Goal: Information Seeking & Learning: Learn about a topic

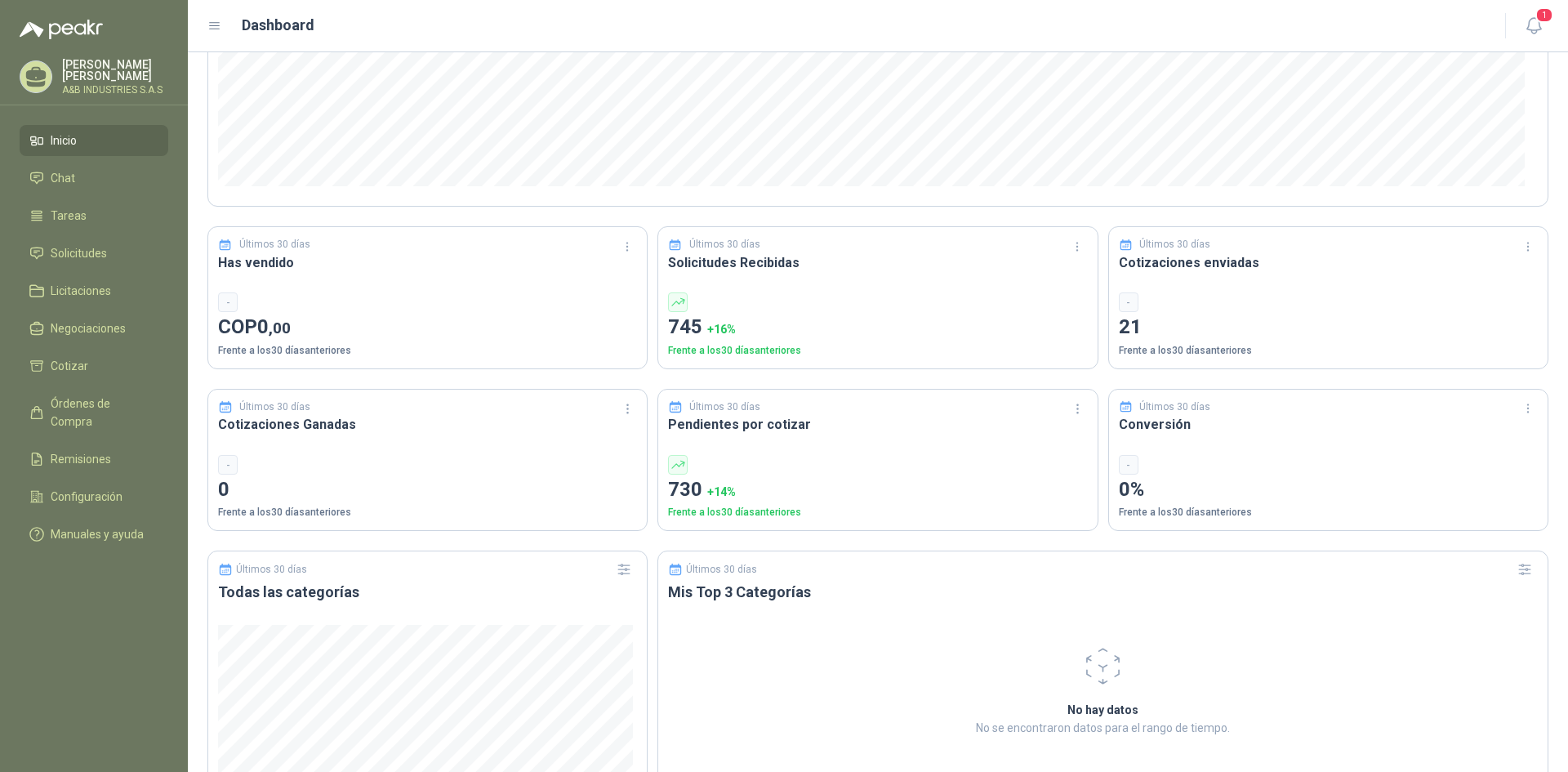
scroll to position [551, 0]
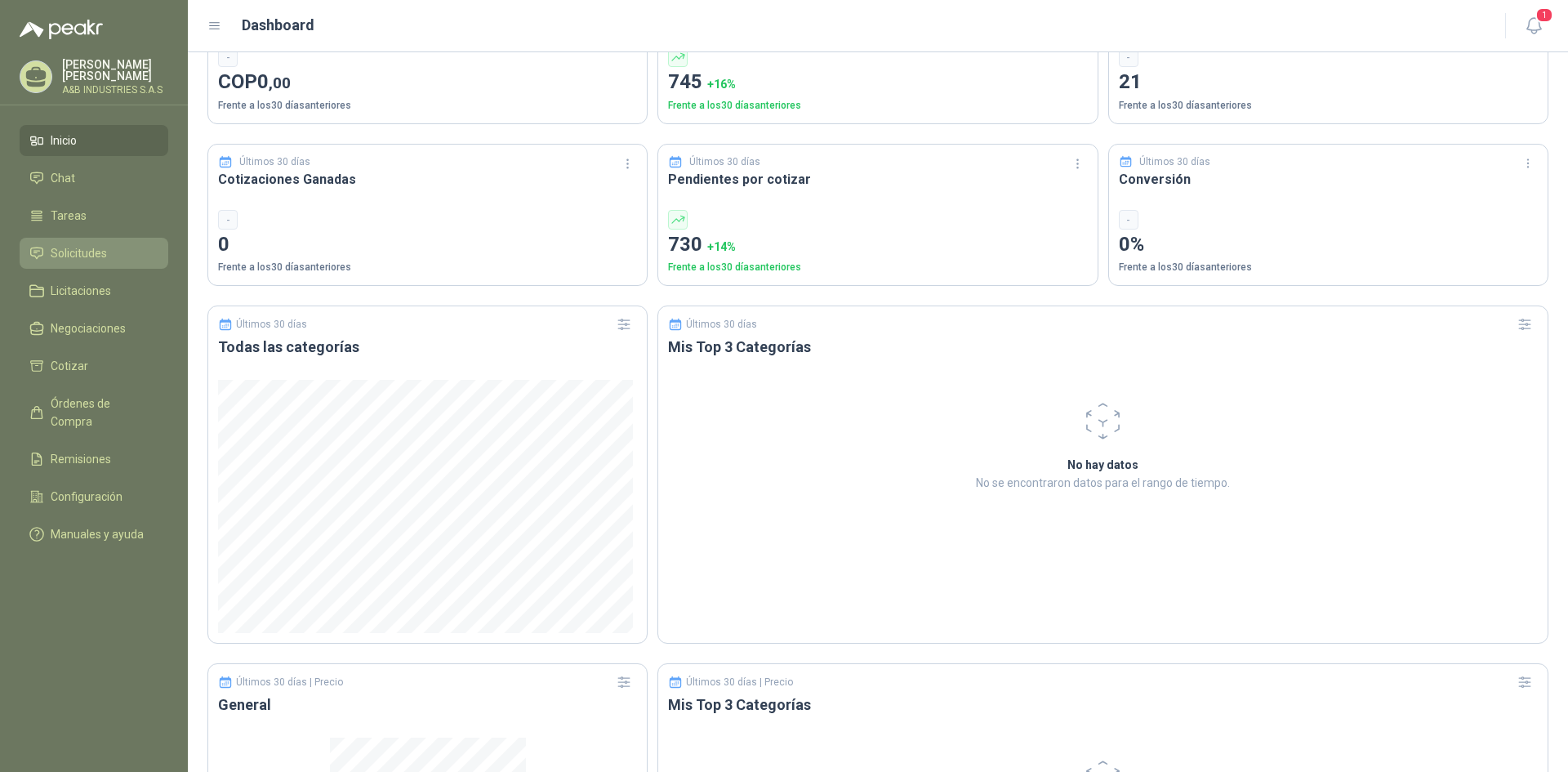
click at [86, 249] on span "Solicitudes" at bounding box center [79, 253] width 56 height 18
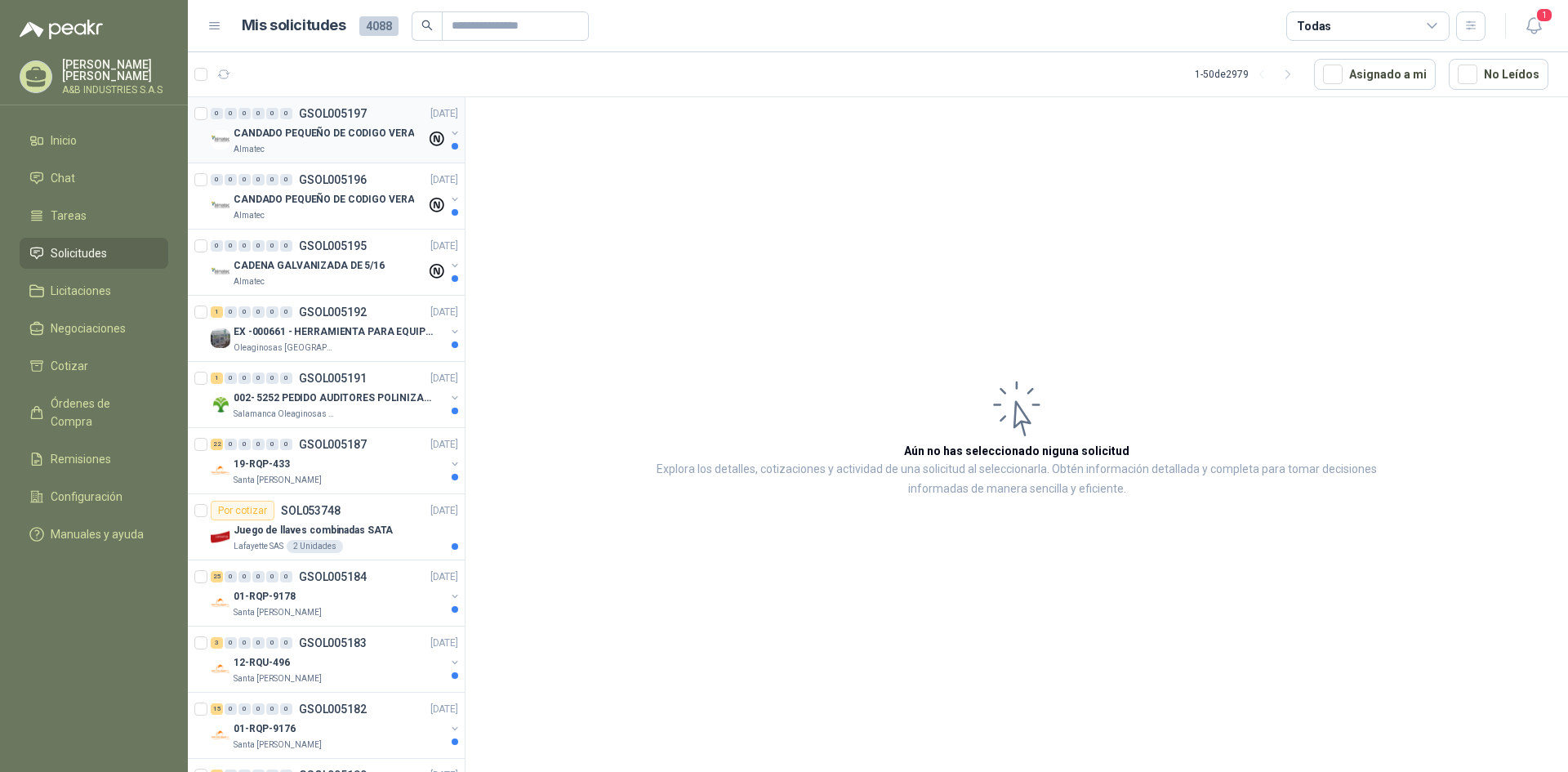
click at [294, 135] on p "CANDADO PEQUEÑO DE CODIGO VERA" at bounding box center [323, 134] width 180 height 16
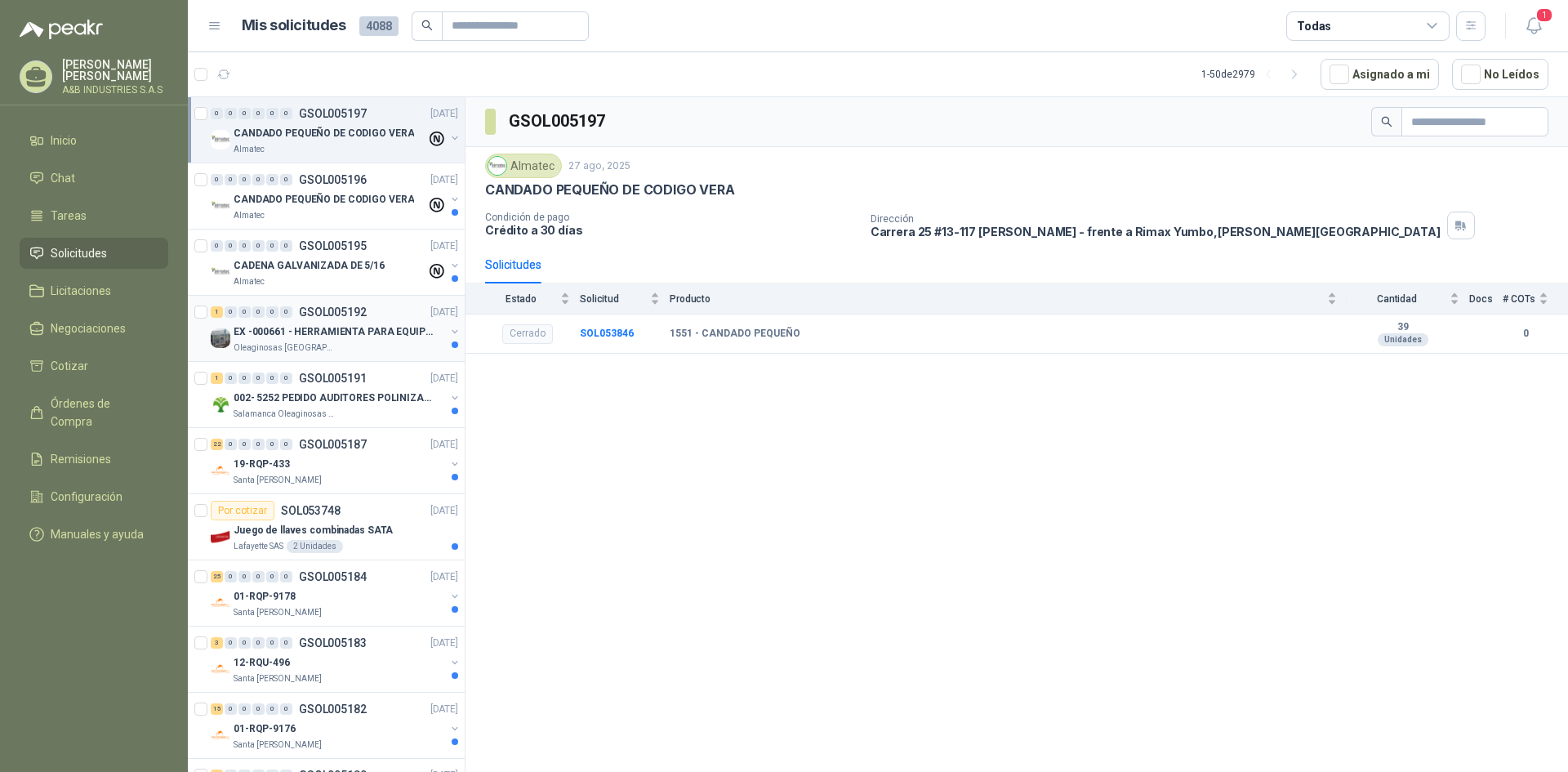
click at [328, 357] on div "1 0 0 0 0 0 GSOL005192 [DATE] EX -000661 - HERRAMIENTA PARA EQUIPO MECANICO PLA…" at bounding box center [326, 328] width 276 height 66
click at [329, 348] on p "Oleaginosas [GEOGRAPHIC_DATA][PERSON_NAME]" at bounding box center [284, 348] width 102 height 13
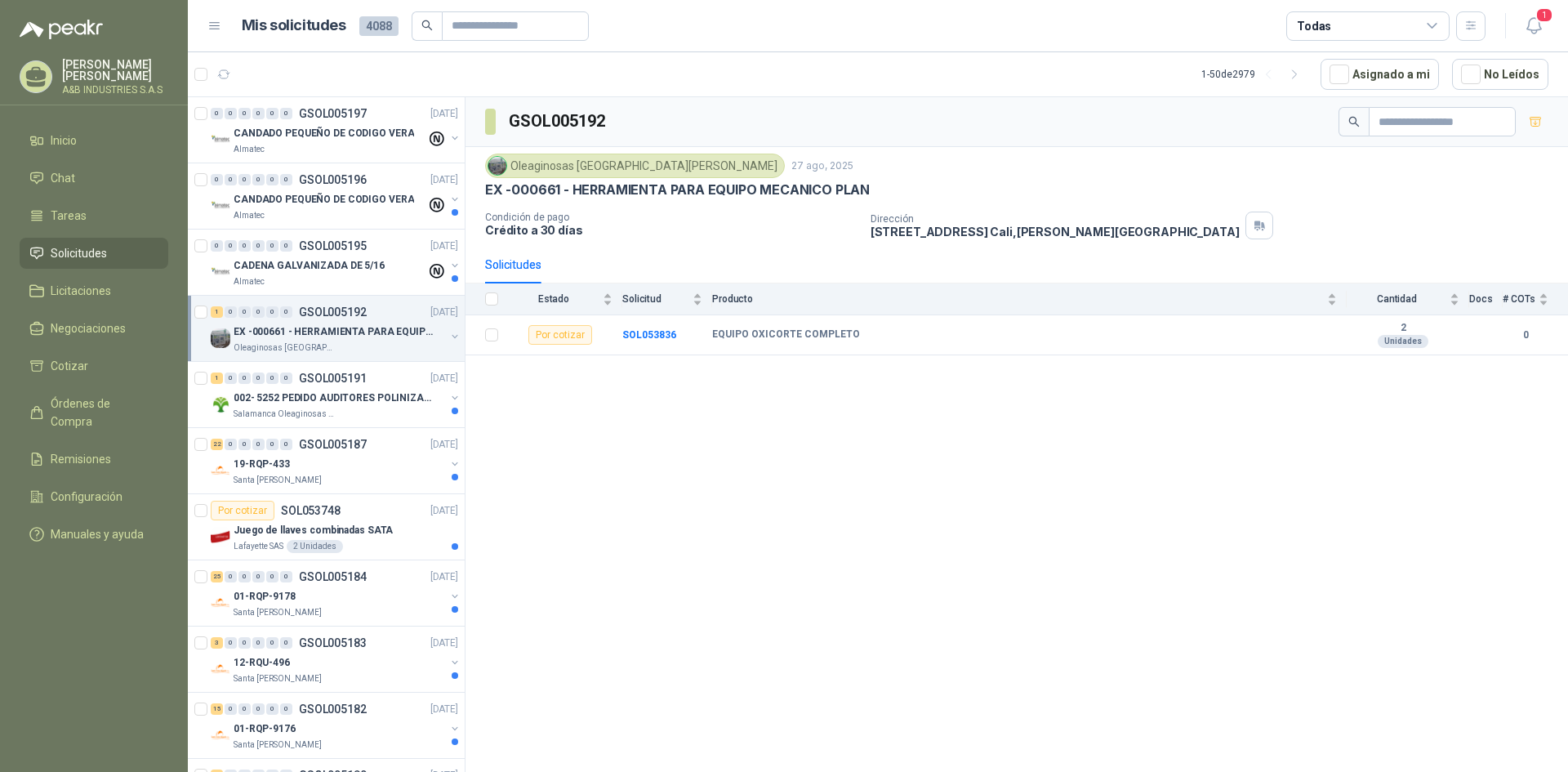
scroll to position [245, 0]
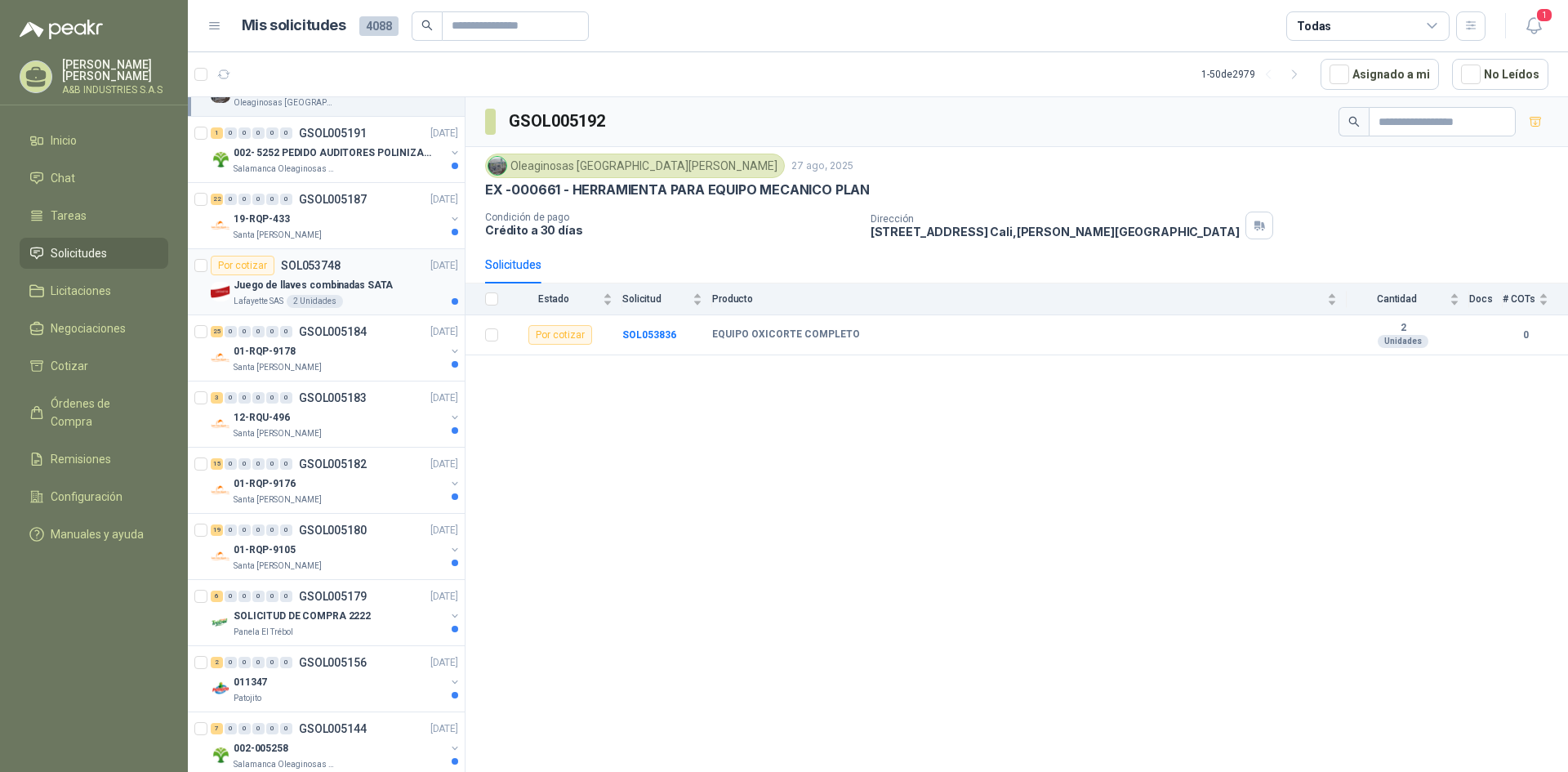
click at [362, 287] on p "Juego de llaves combinadas SATA" at bounding box center [312, 285] width 159 height 16
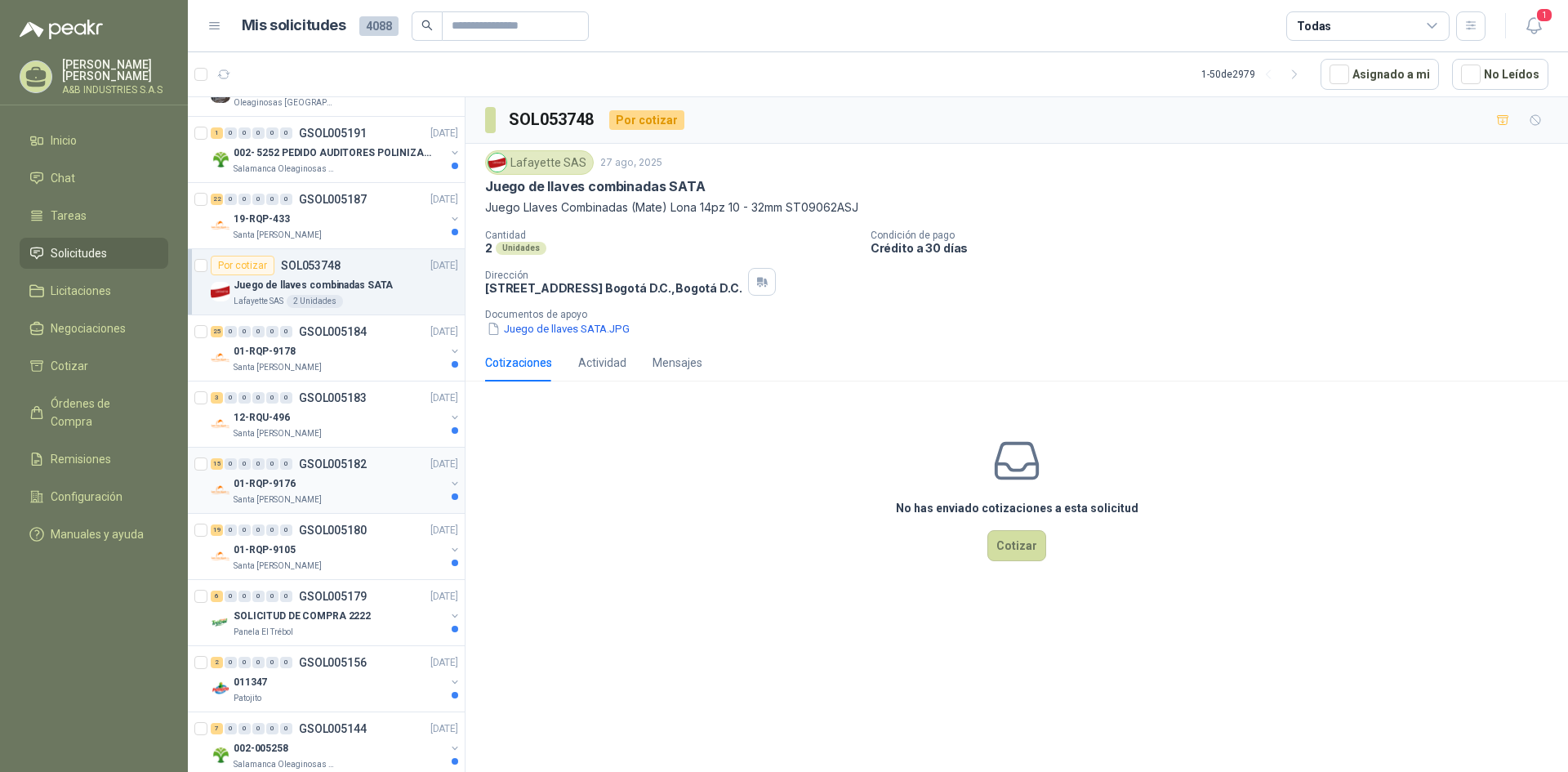
scroll to position [408, 0]
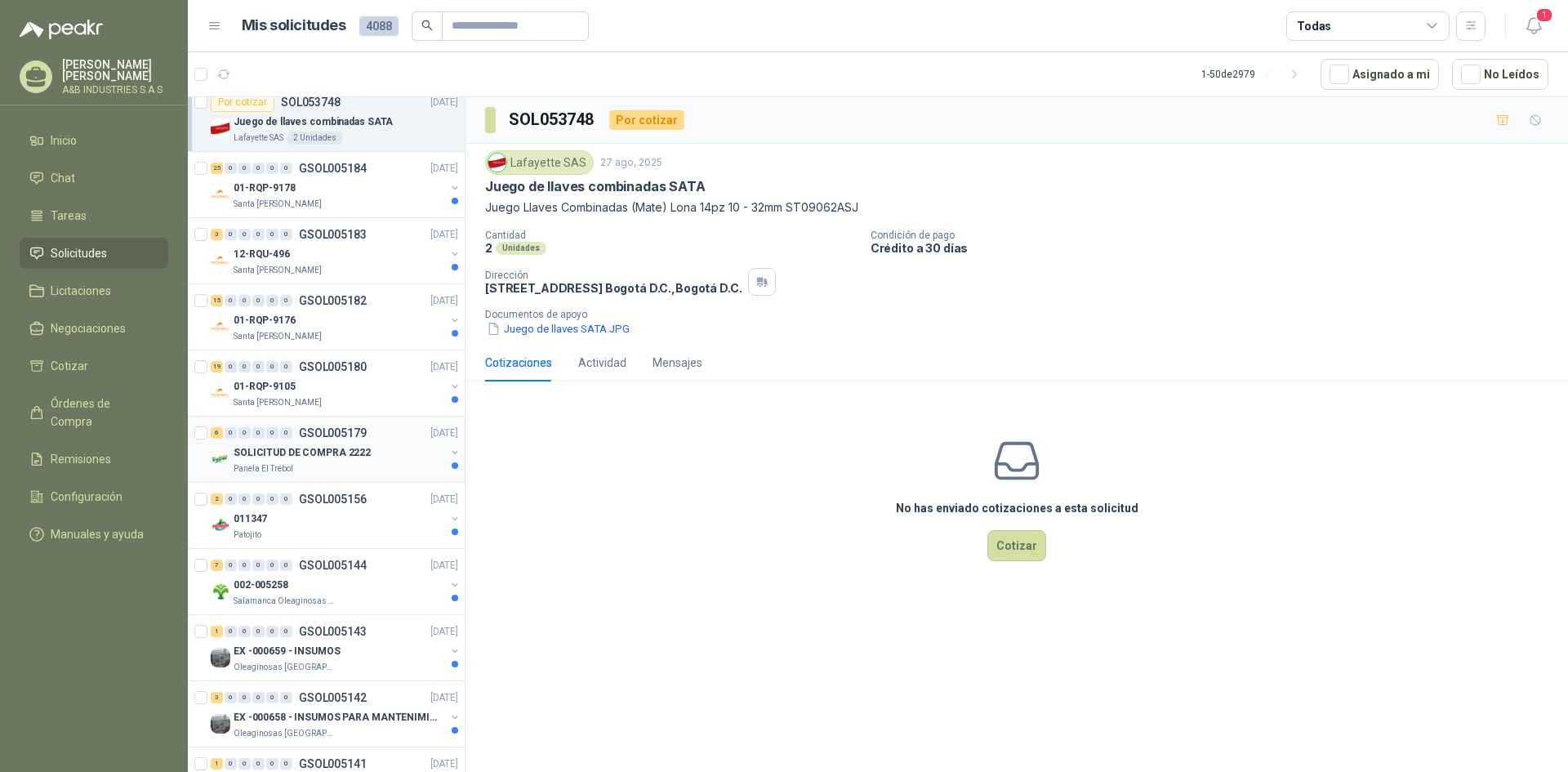
click at [338, 461] on div "SOLICITUD DE COMPRA 2222" at bounding box center [338, 452] width 212 height 20
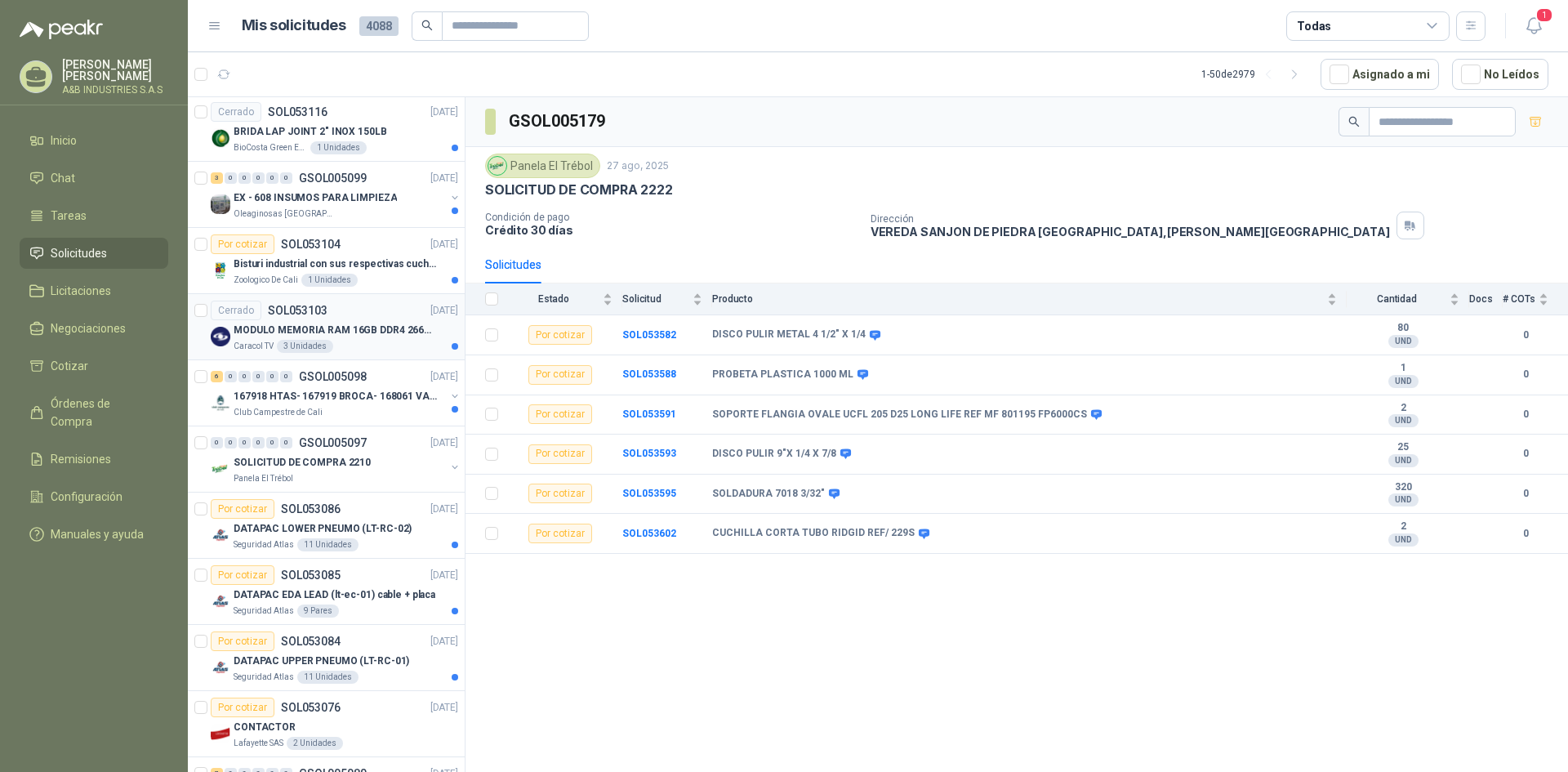
scroll to position [2664, 0]
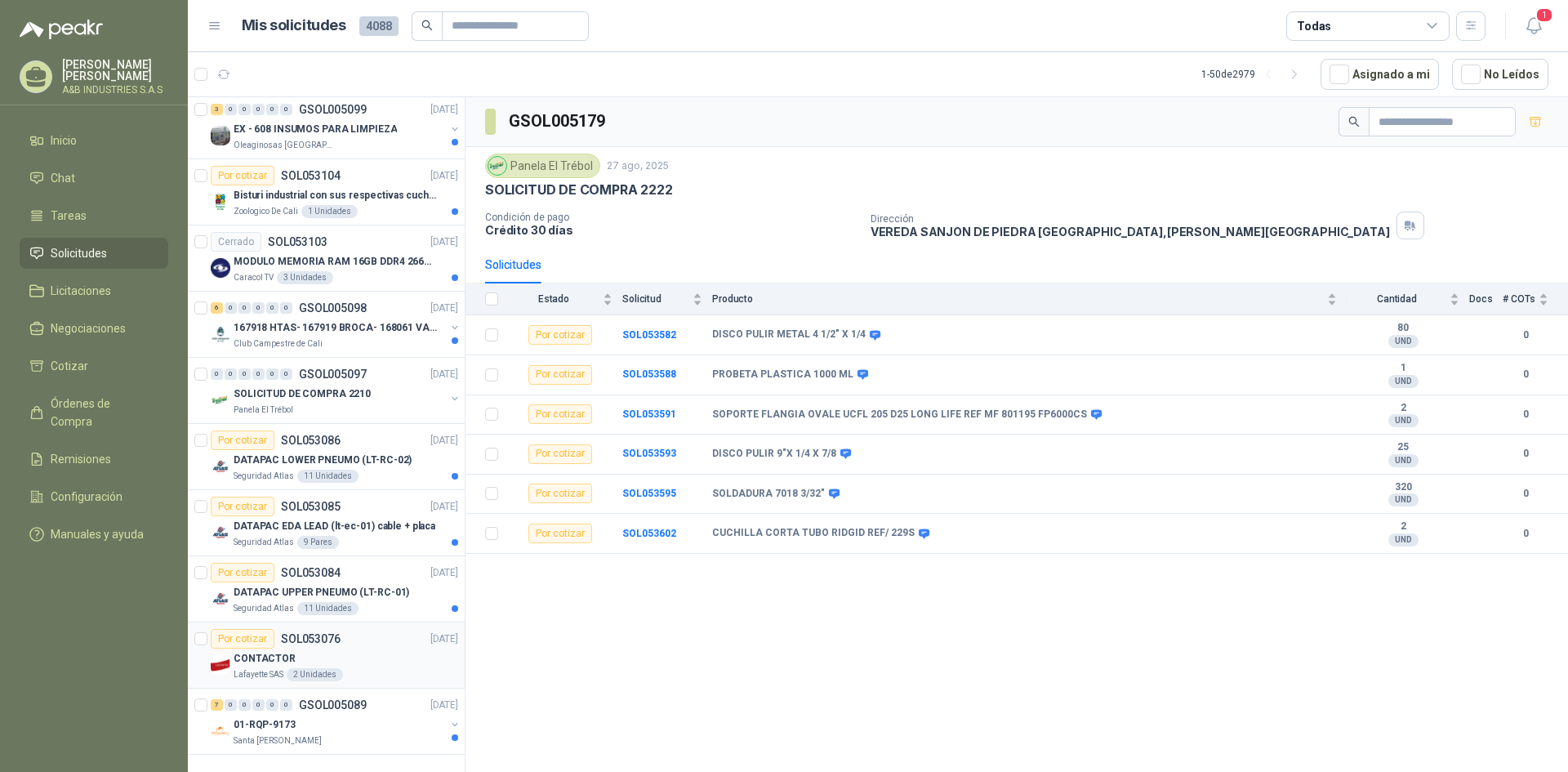
click at [364, 653] on div "CONTACTOR" at bounding box center [345, 658] width 225 height 20
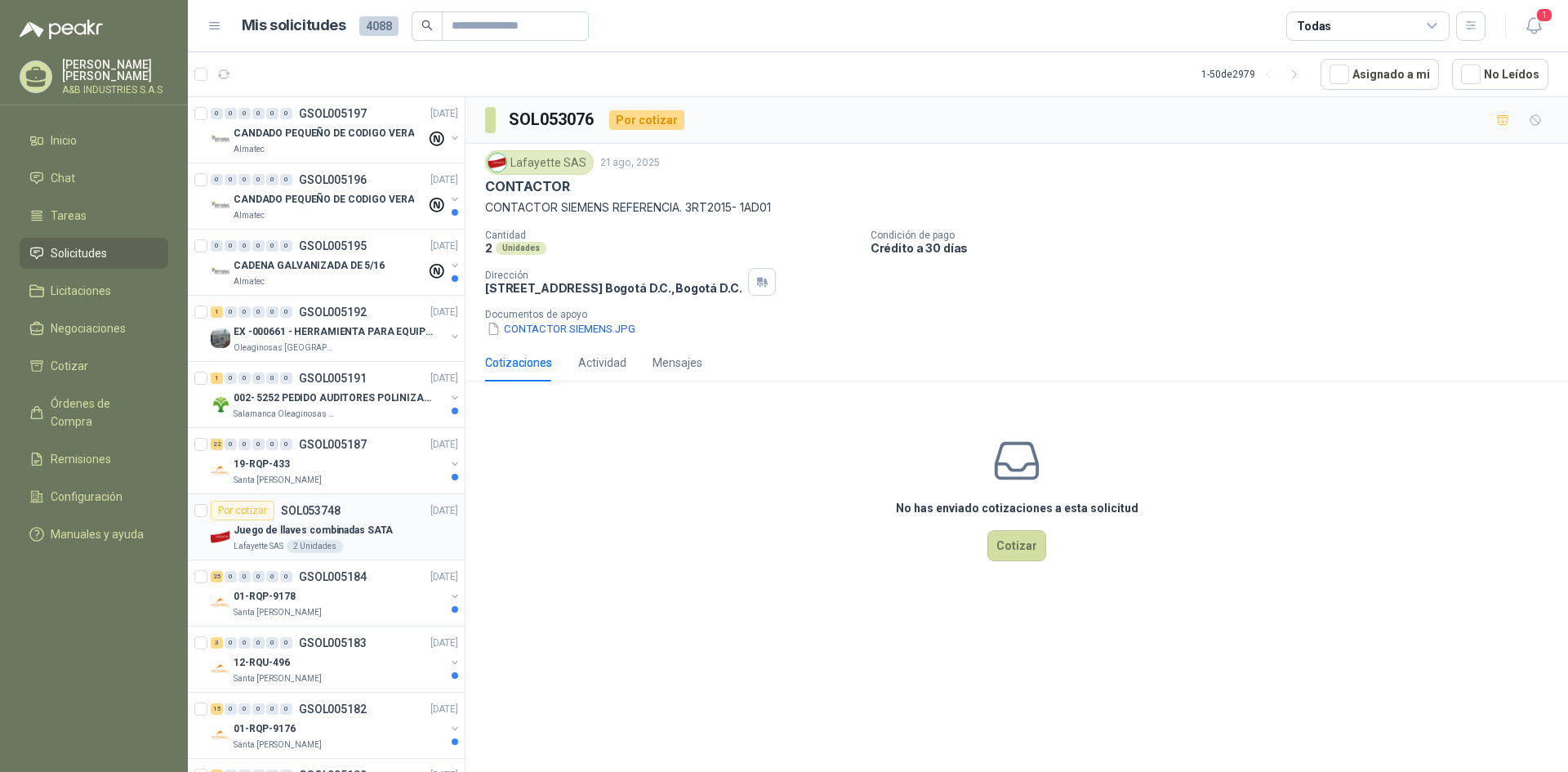
scroll to position [326, 0]
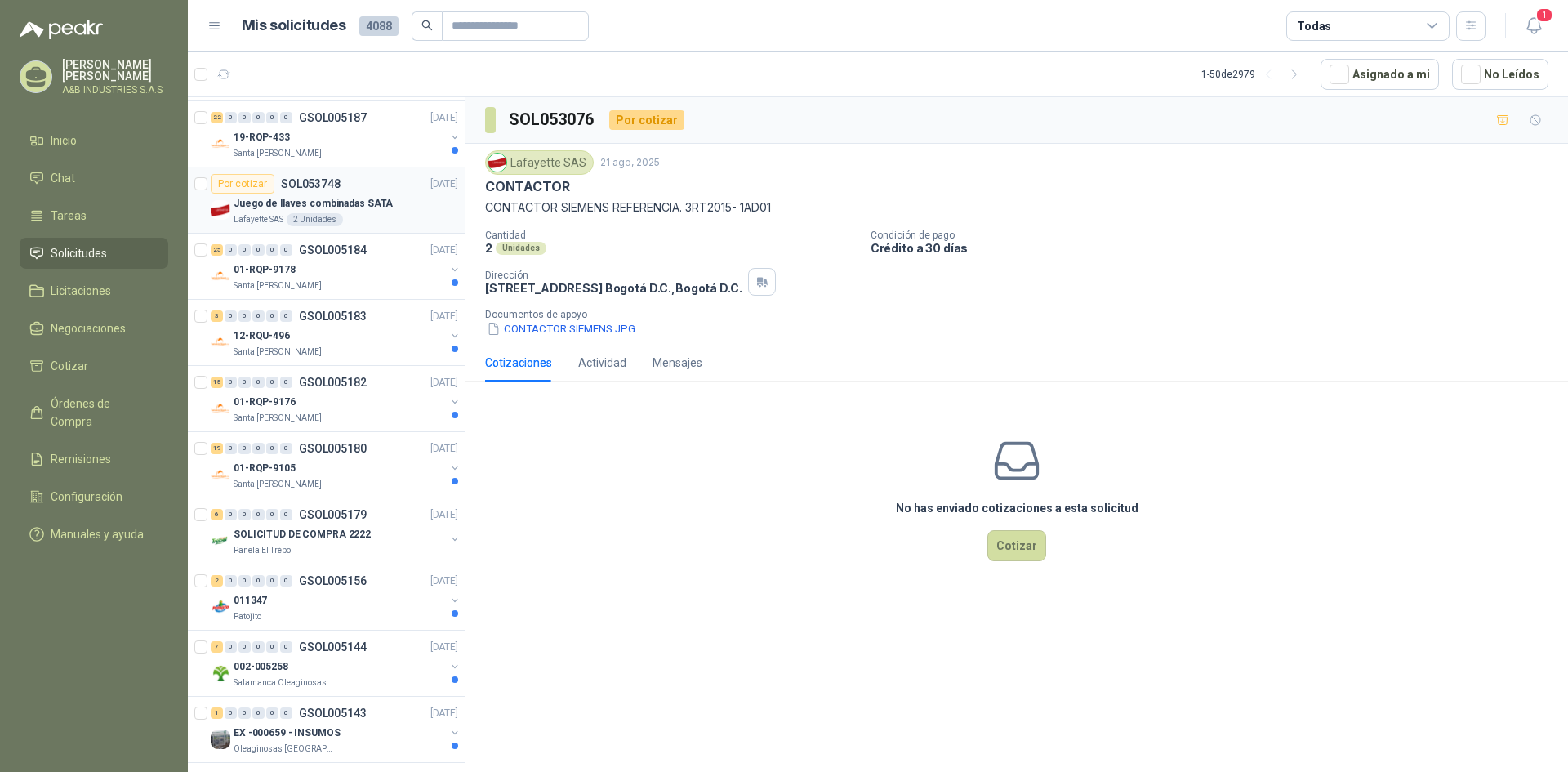
click at [337, 193] on div "Por cotizar SOL053748" at bounding box center [275, 183] width 130 height 20
click at [338, 527] on p "SOLICITUD DE COMPRA 2222" at bounding box center [302, 534] width 137 height 16
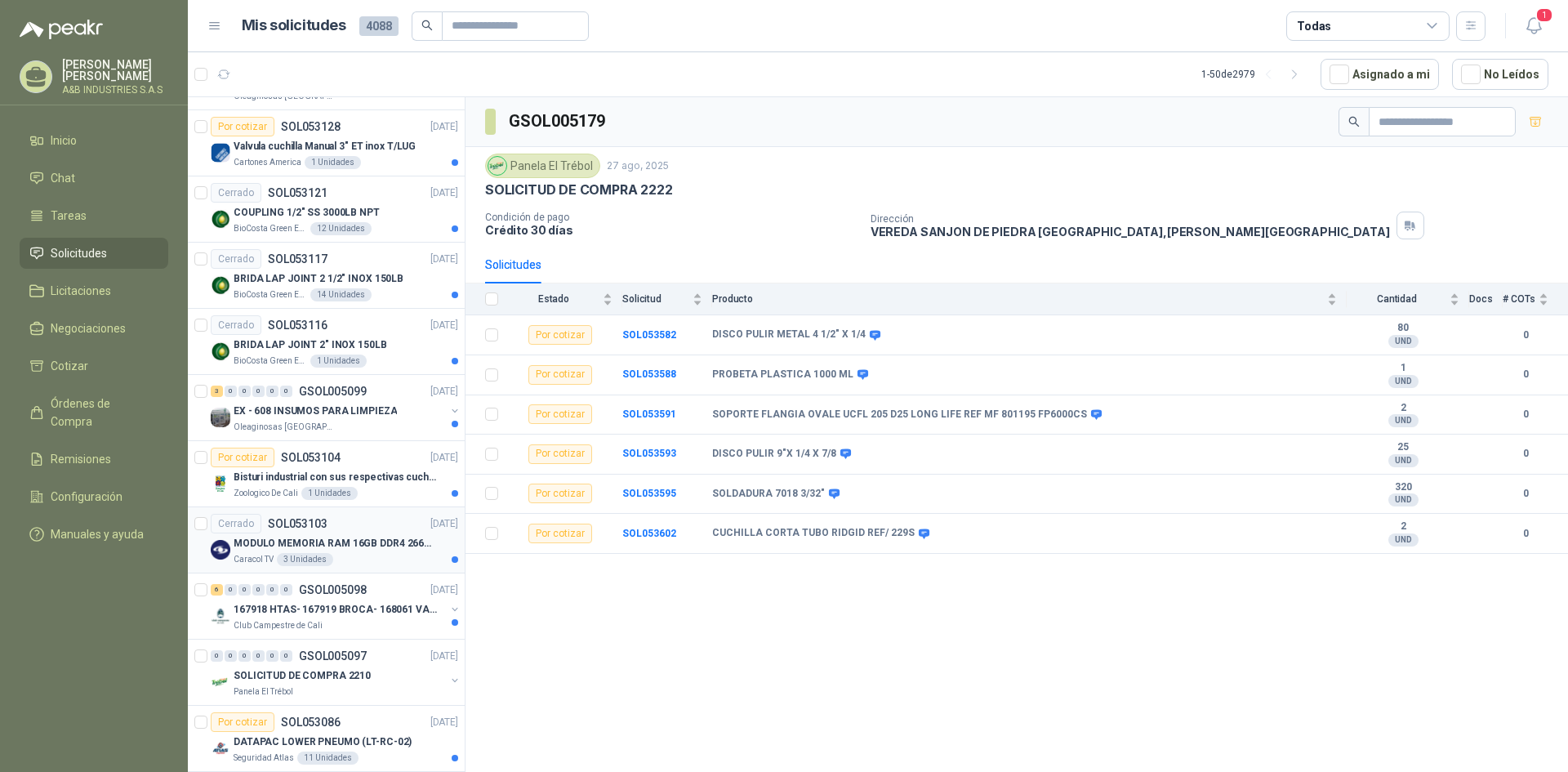
scroll to position [2664, 0]
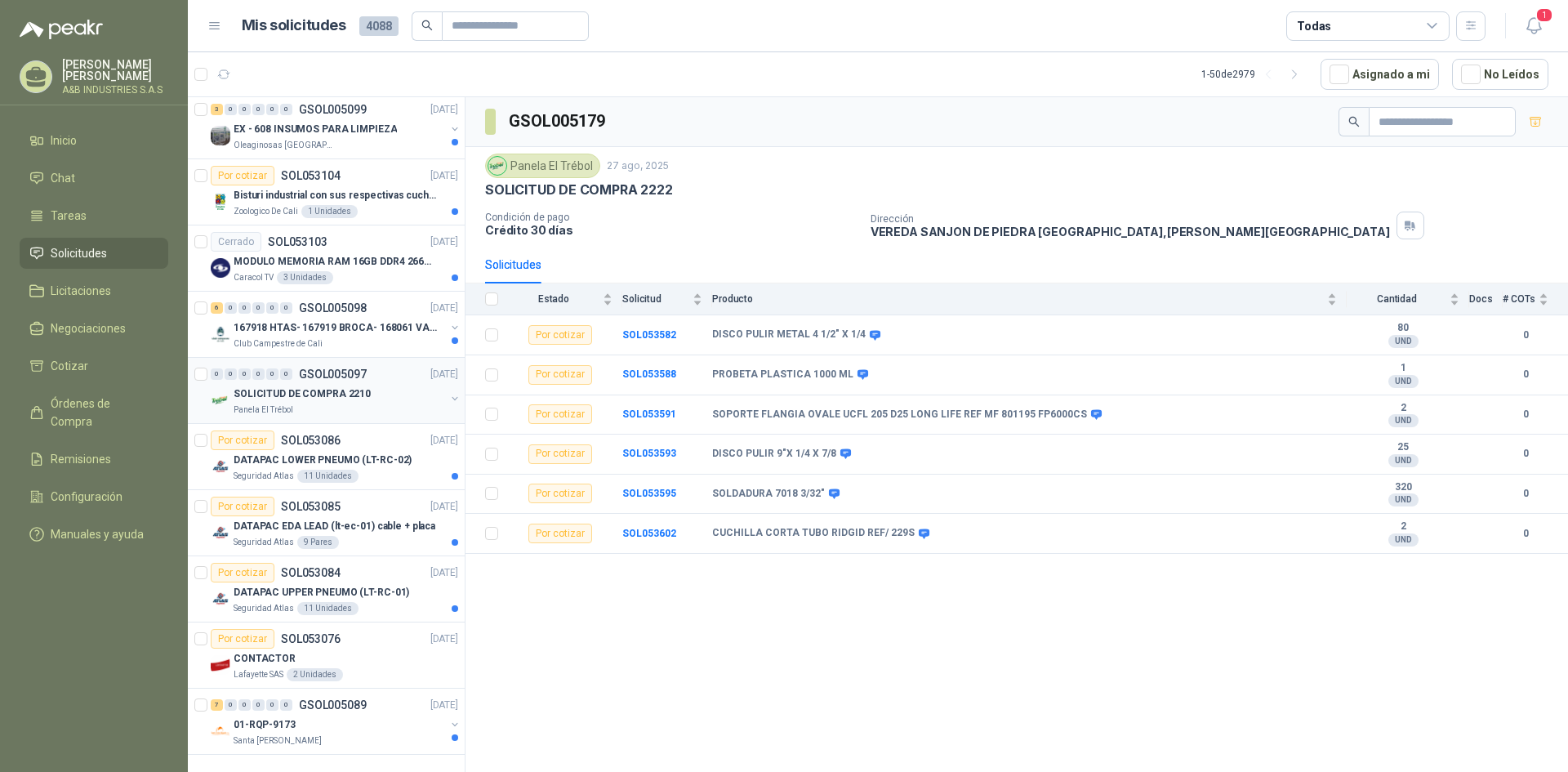
click at [355, 386] on p "SOLICITUD DE COMPRA 2210" at bounding box center [302, 394] width 137 height 16
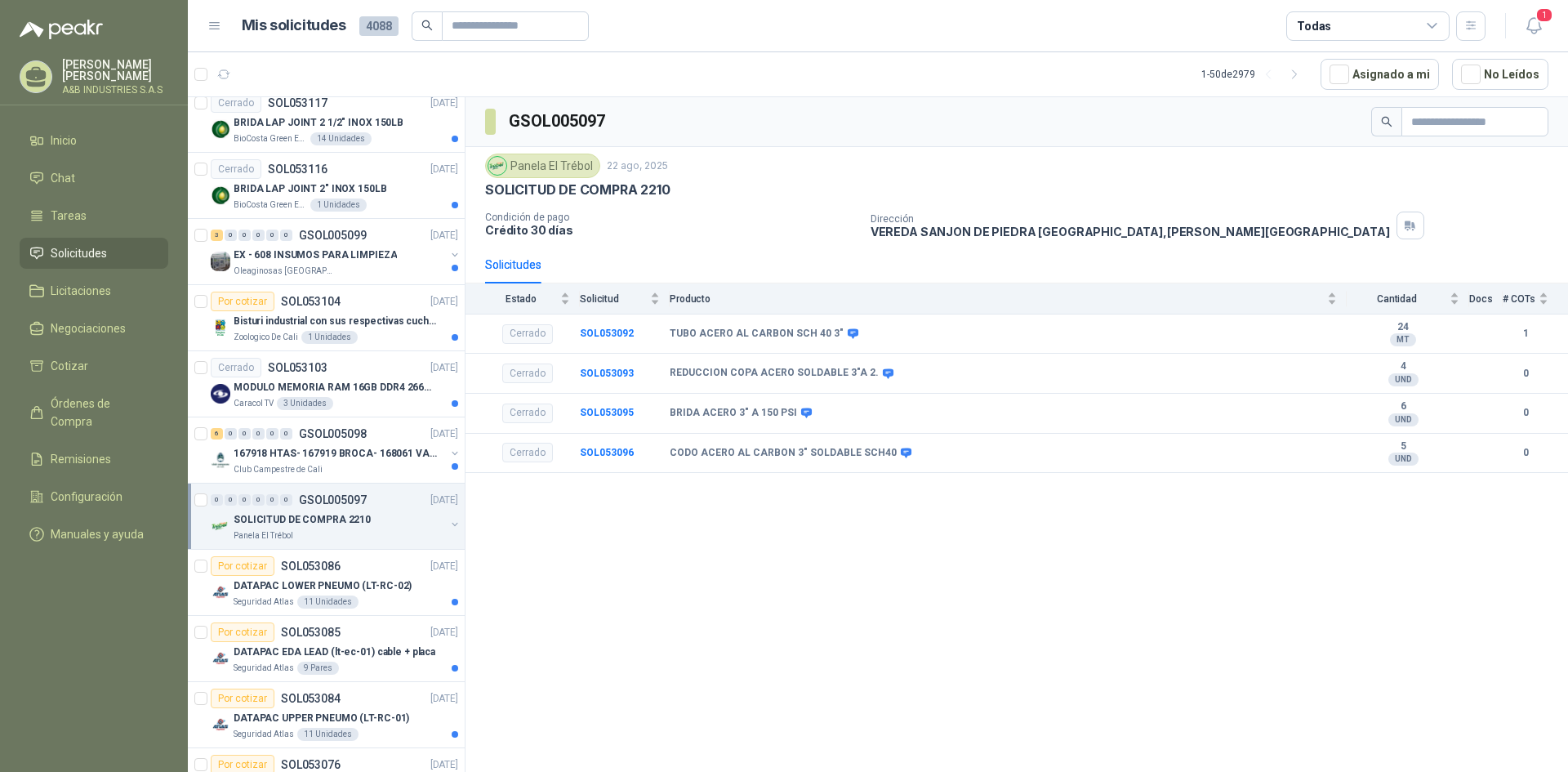
scroll to position [2500, 0]
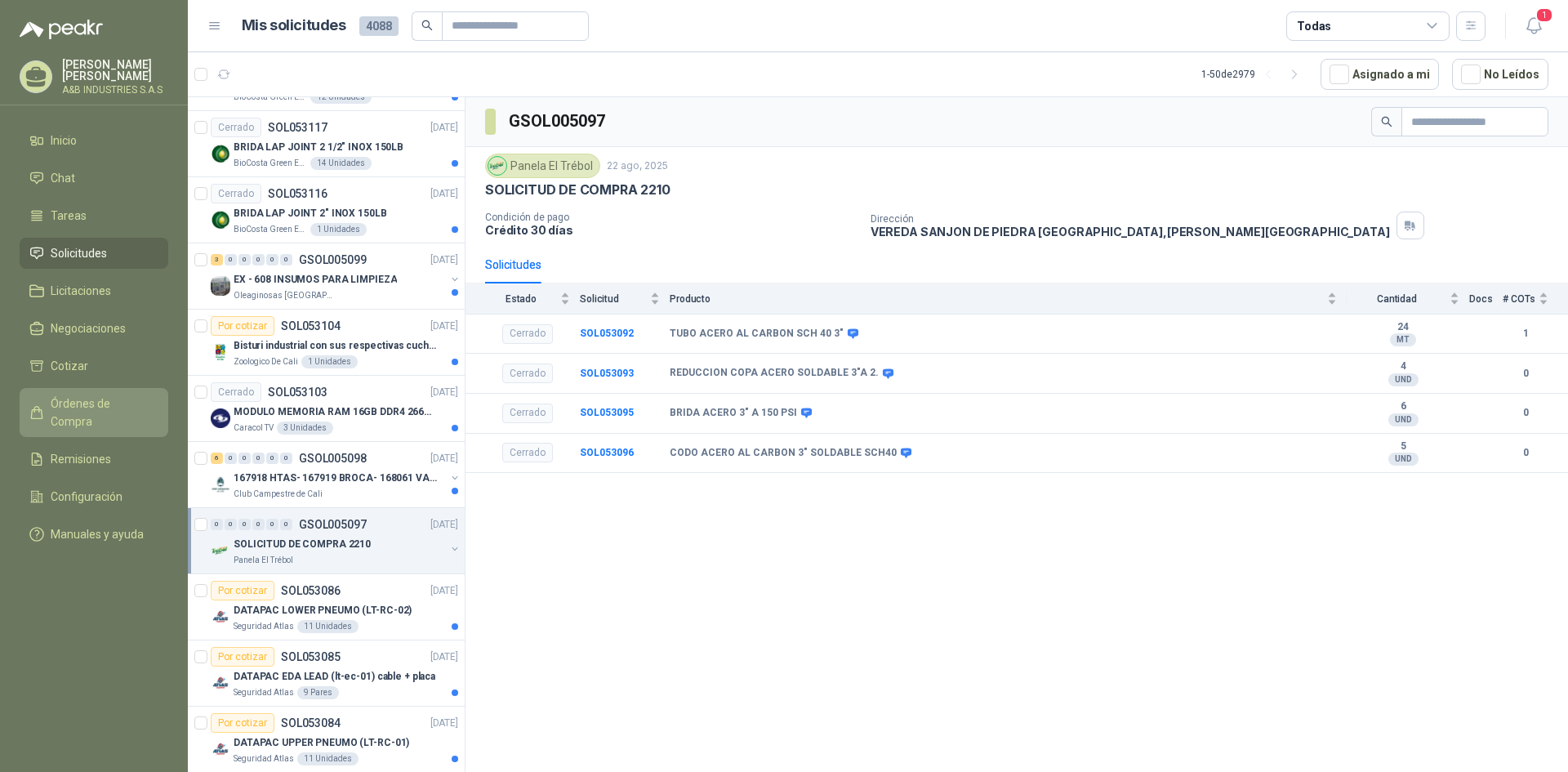
click at [83, 402] on span "Órdenes de Compra" at bounding box center [102, 413] width 102 height 36
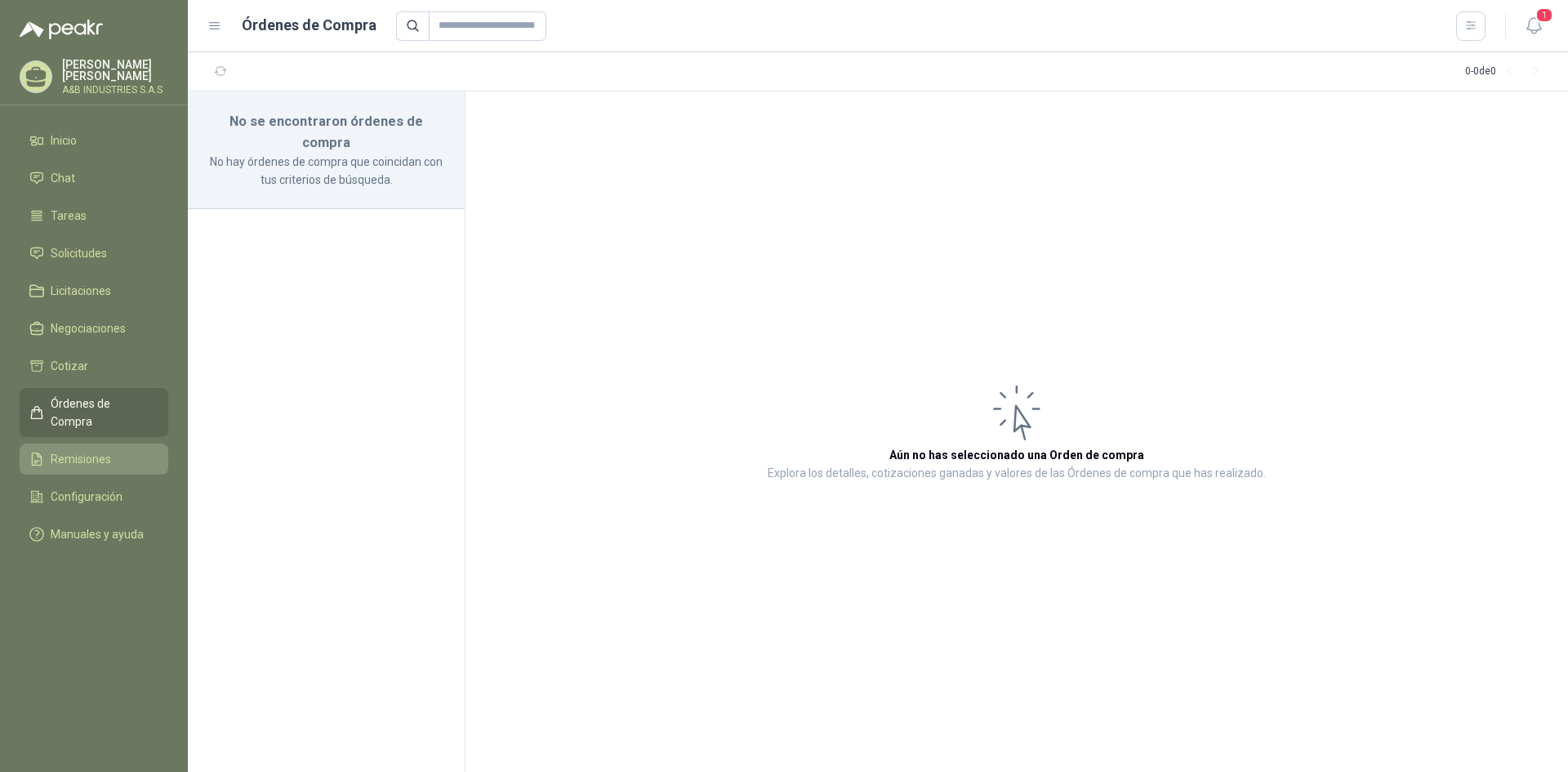
click at [92, 450] on span "Remisiones" at bounding box center [81, 459] width 60 height 18
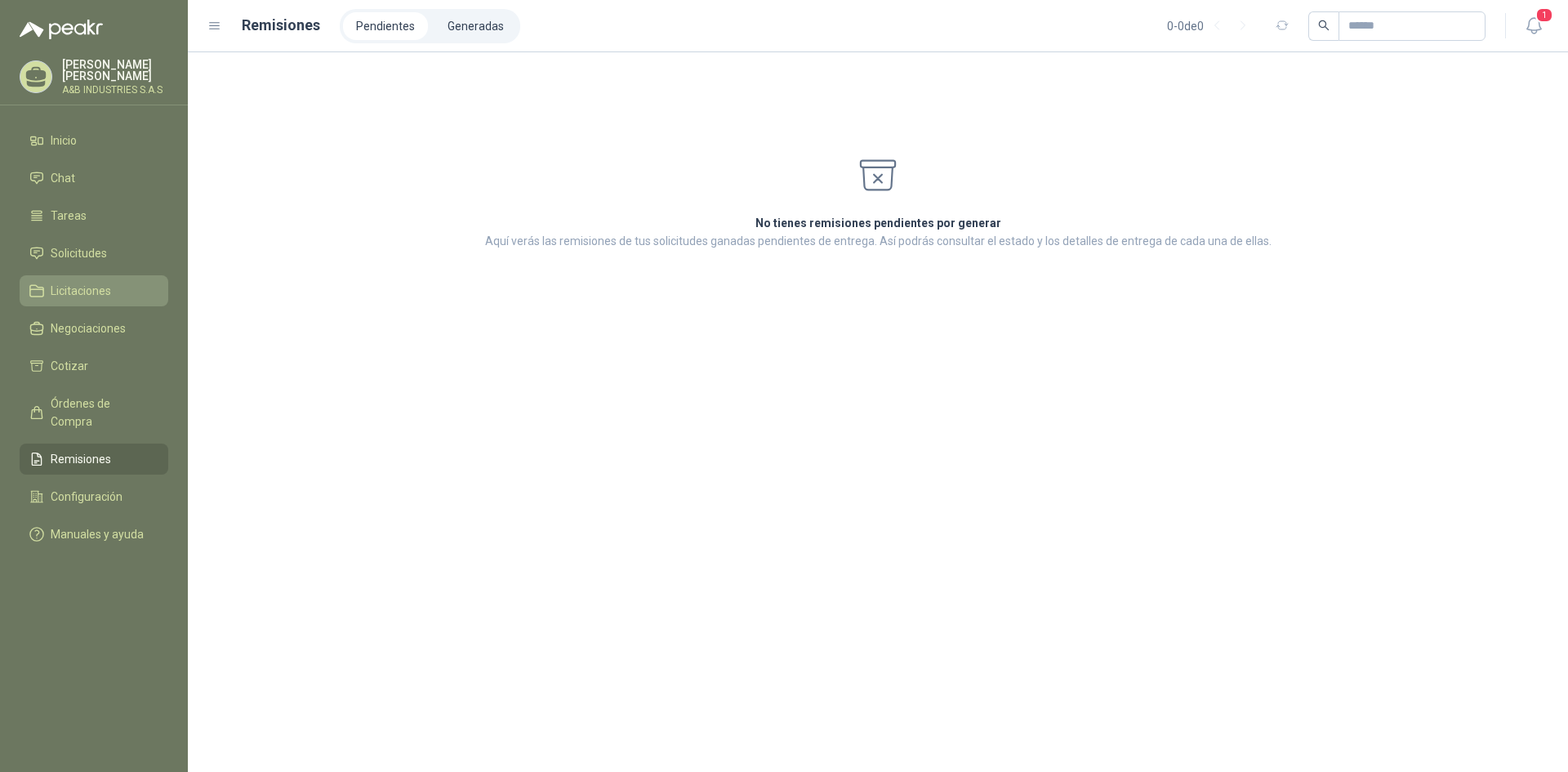
click at [93, 297] on span "Licitaciones" at bounding box center [81, 291] width 60 height 18
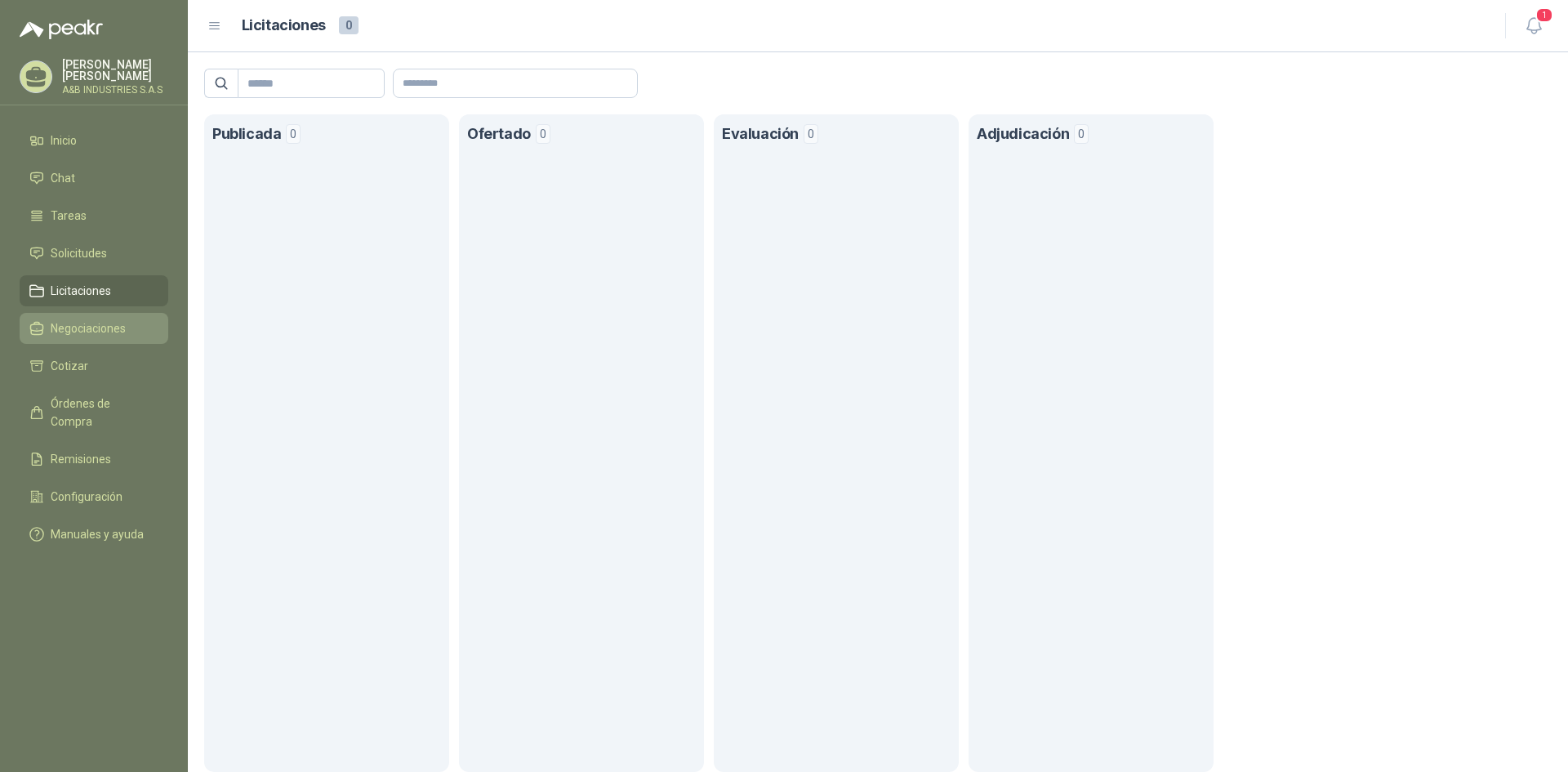
click at [93, 321] on span "Negociaciones" at bounding box center [88, 328] width 75 height 18
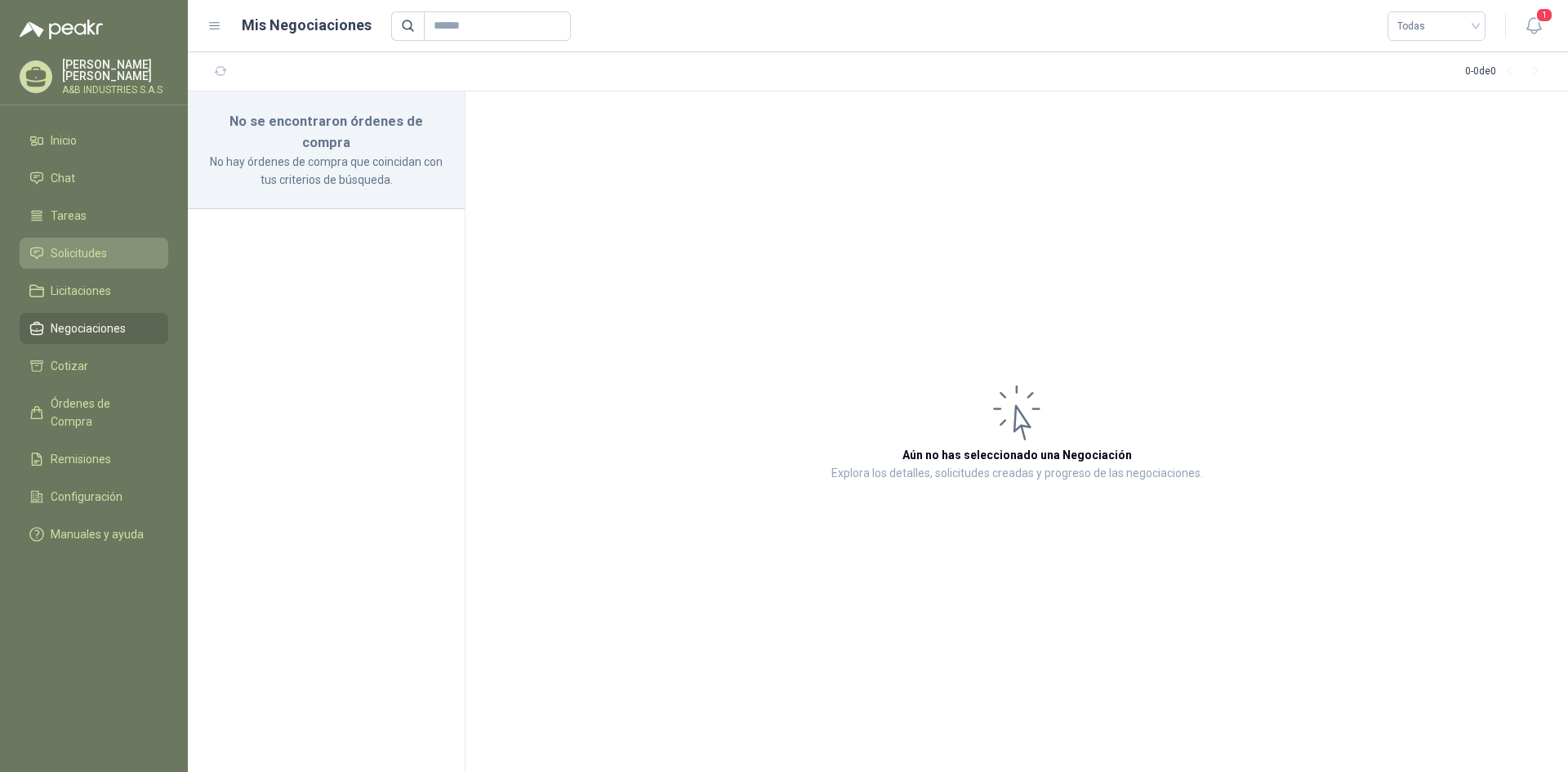
click at [113, 247] on li "Solicitudes" at bounding box center [93, 253] width 129 height 18
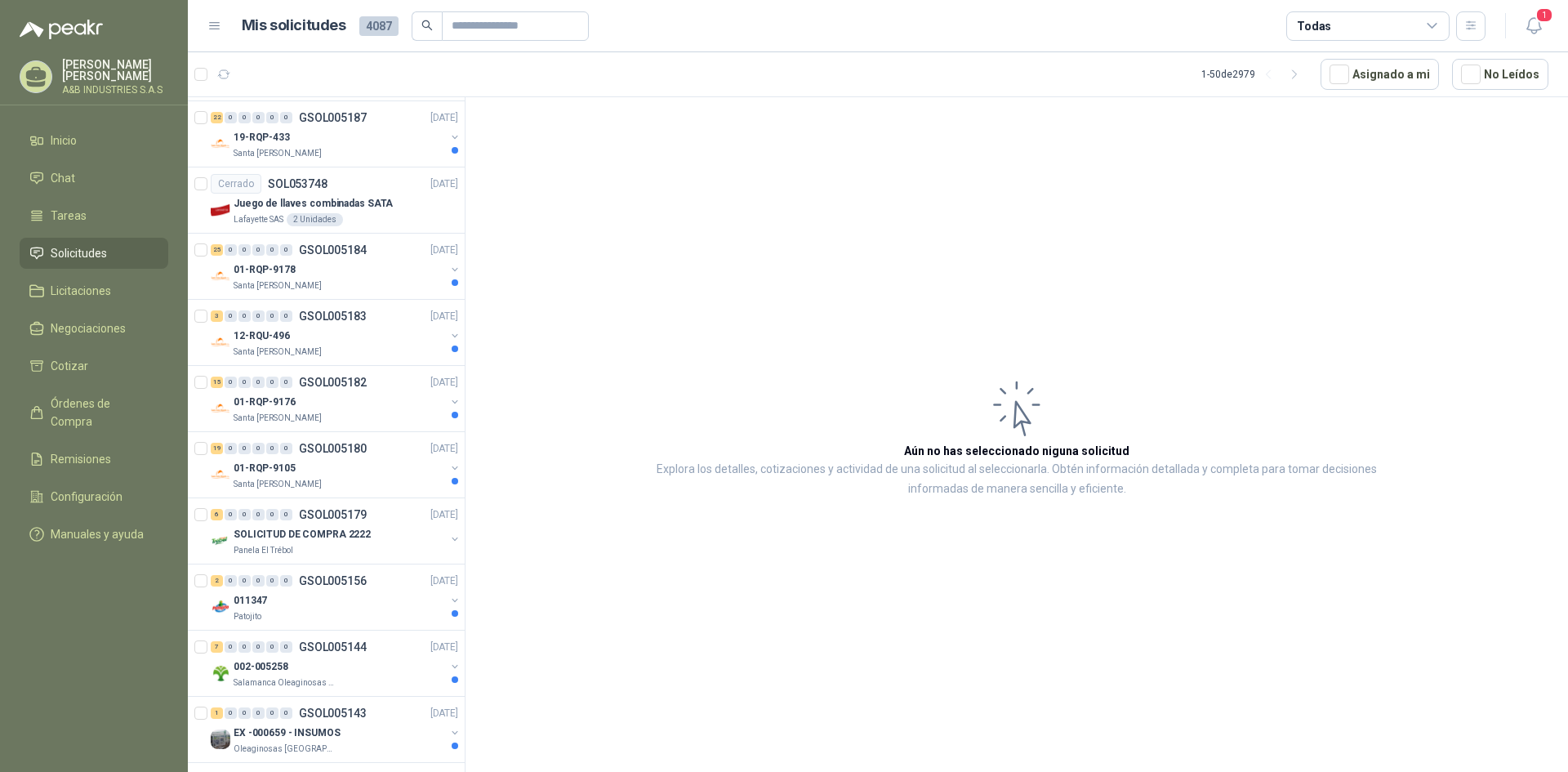
scroll to position [490, 0]
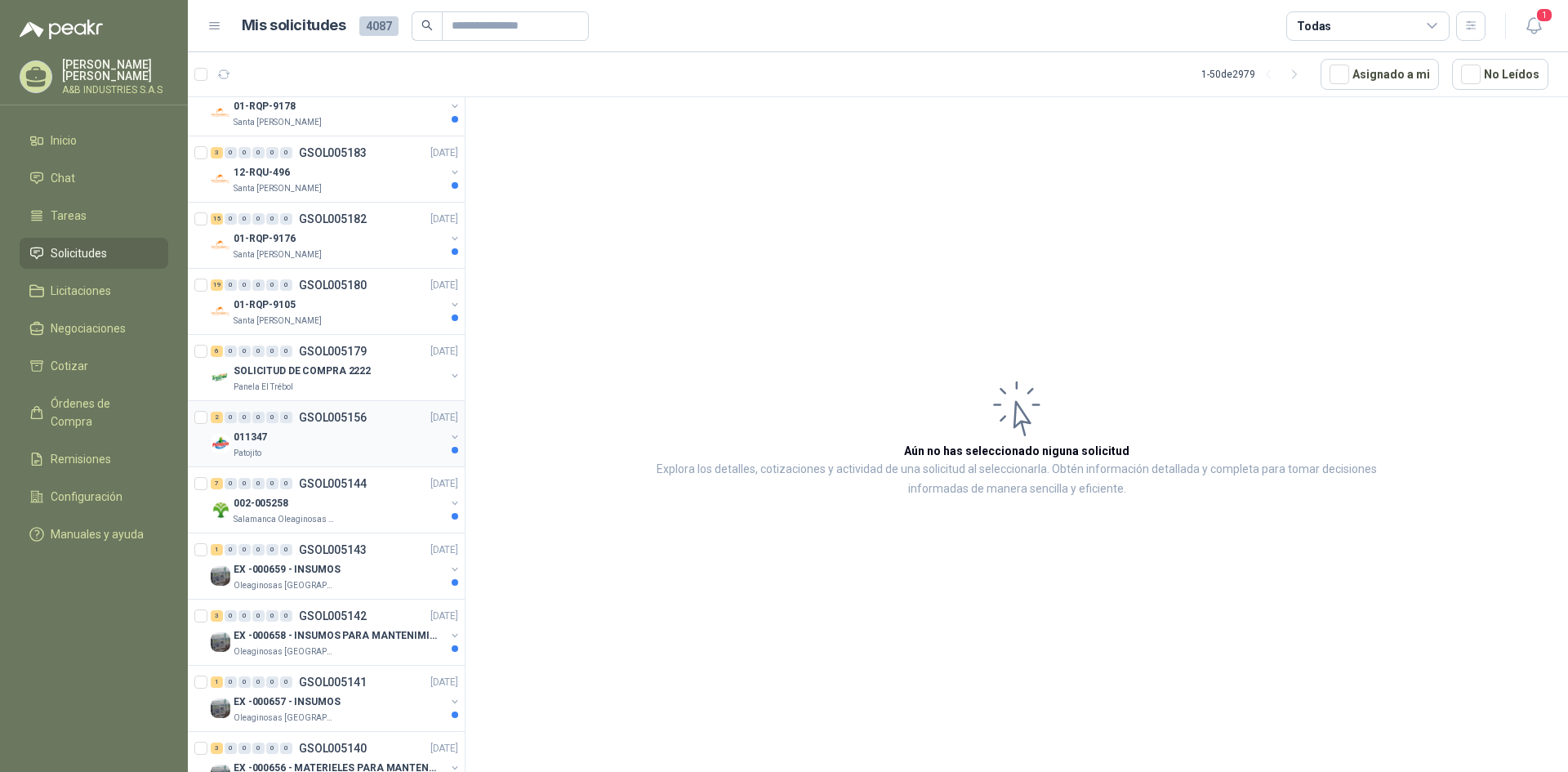
click at [369, 438] on div "011347" at bounding box center [338, 436] width 212 height 20
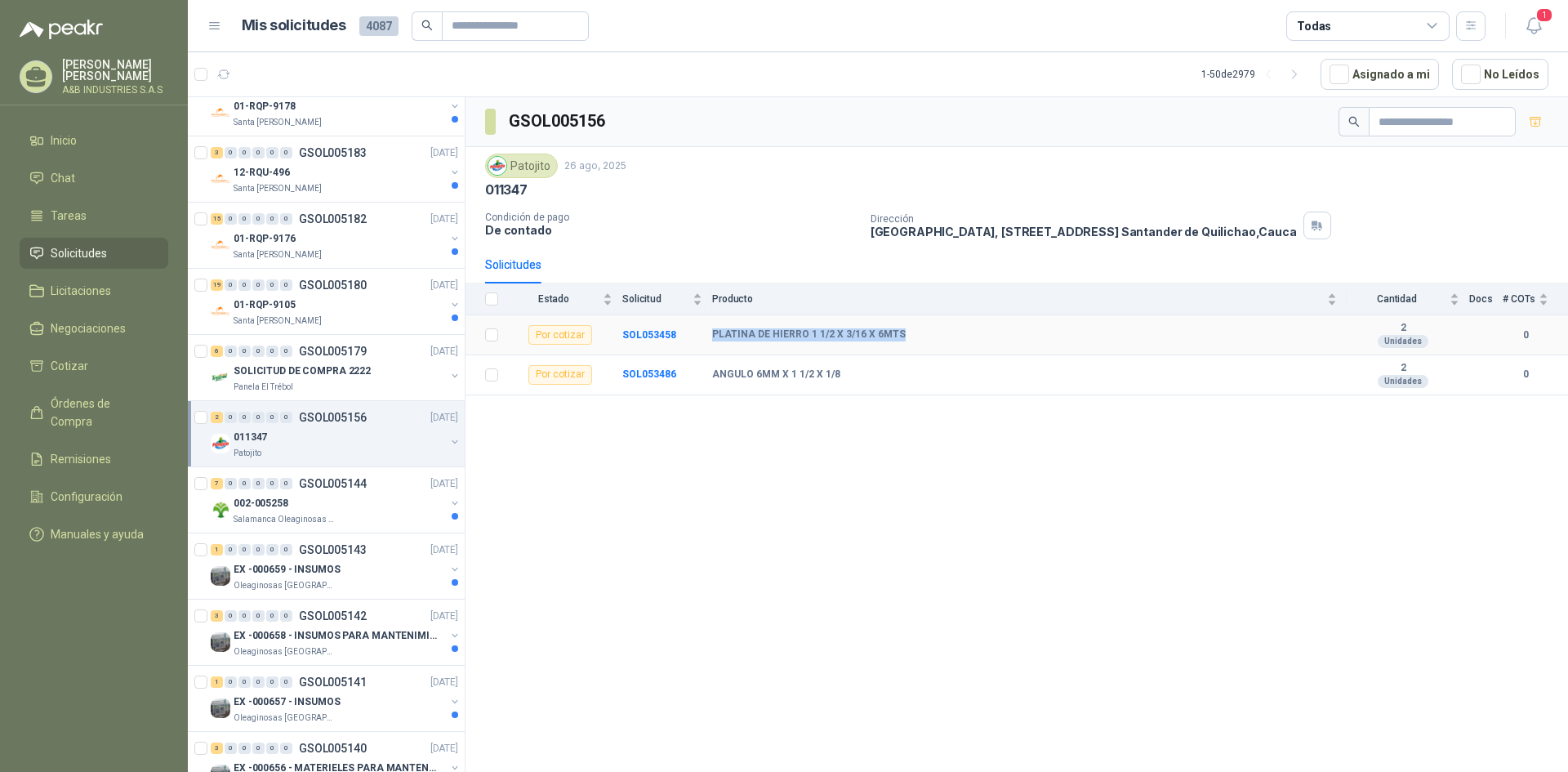
drag, startPoint x: 708, startPoint y: 334, endPoint x: 913, endPoint y: 339, distance: 205.1
click at [913, 339] on tr "Por cotizar SOL053458 PLATINA [PERSON_NAME] 1 1/2 X 3/16 X 6MTS 2 Unidades 0" at bounding box center [1016, 335] width 1103 height 40
copy tr "PLATINA DE HIERRO 1 1/2 X 3/16 X 6MTS"
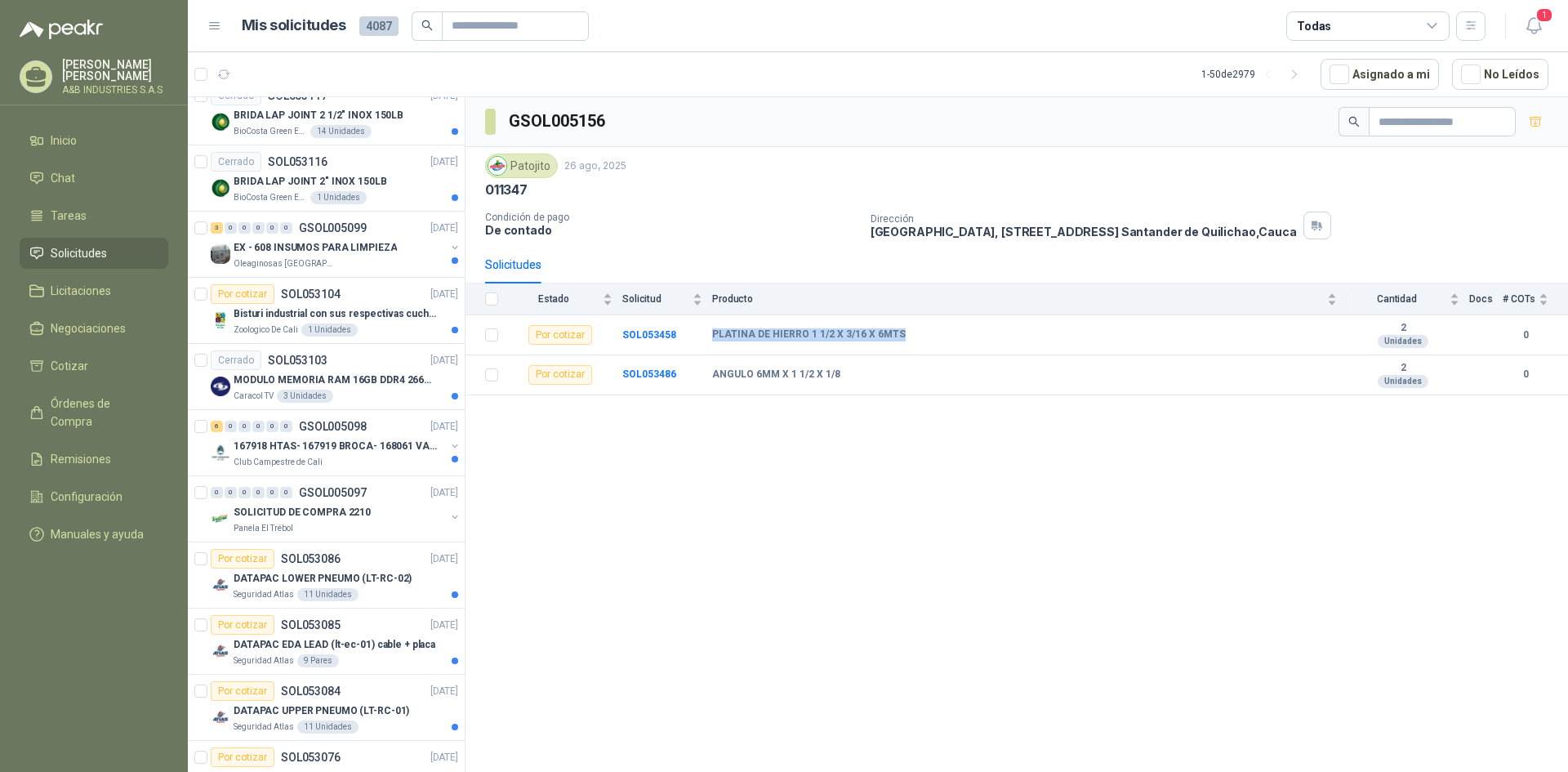
scroll to position [2664, 0]
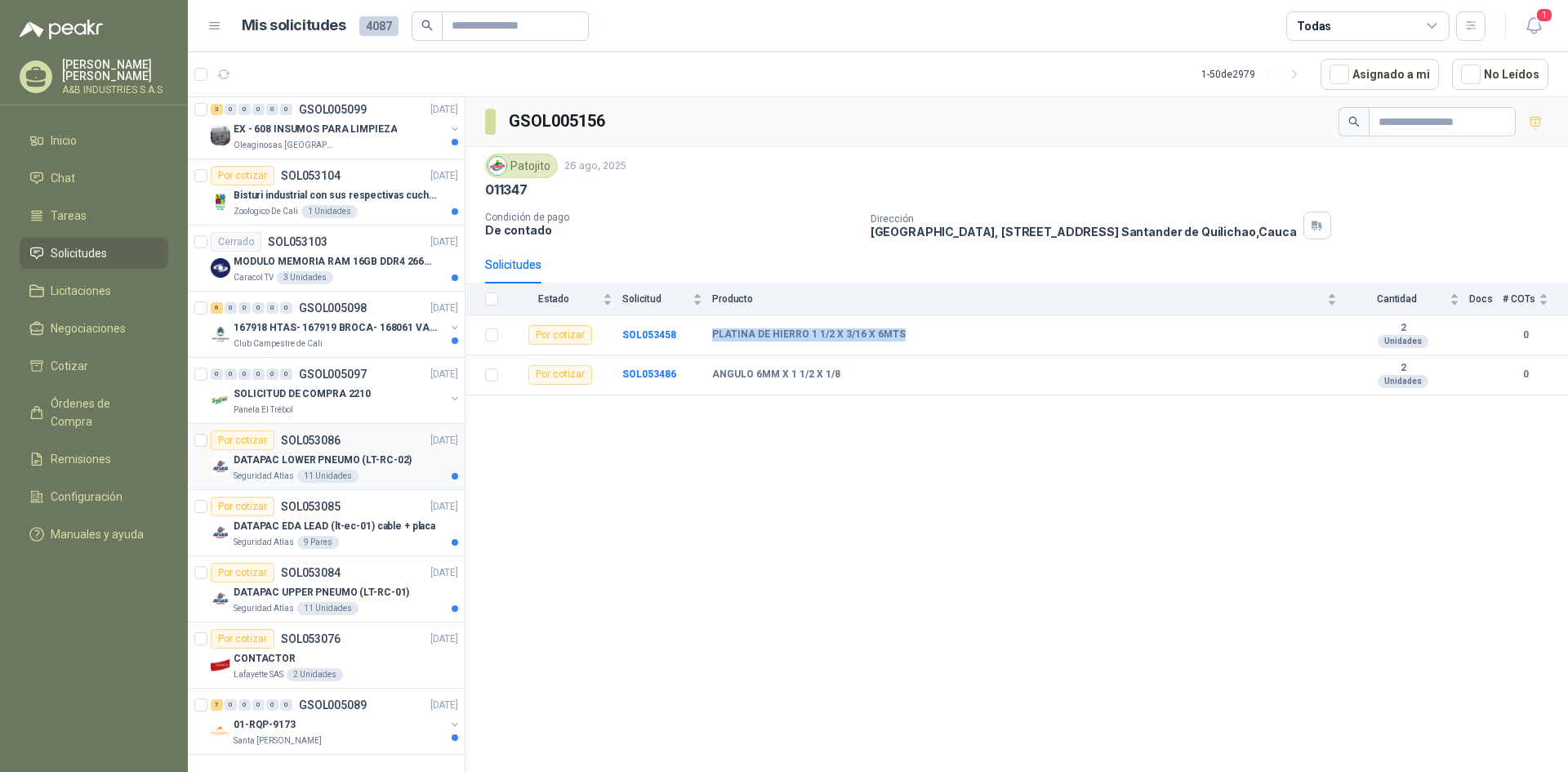
click at [376, 454] on p "DATAPAC LOWER PNEUMO (LT-RC-02)" at bounding box center [321, 460] width 178 height 16
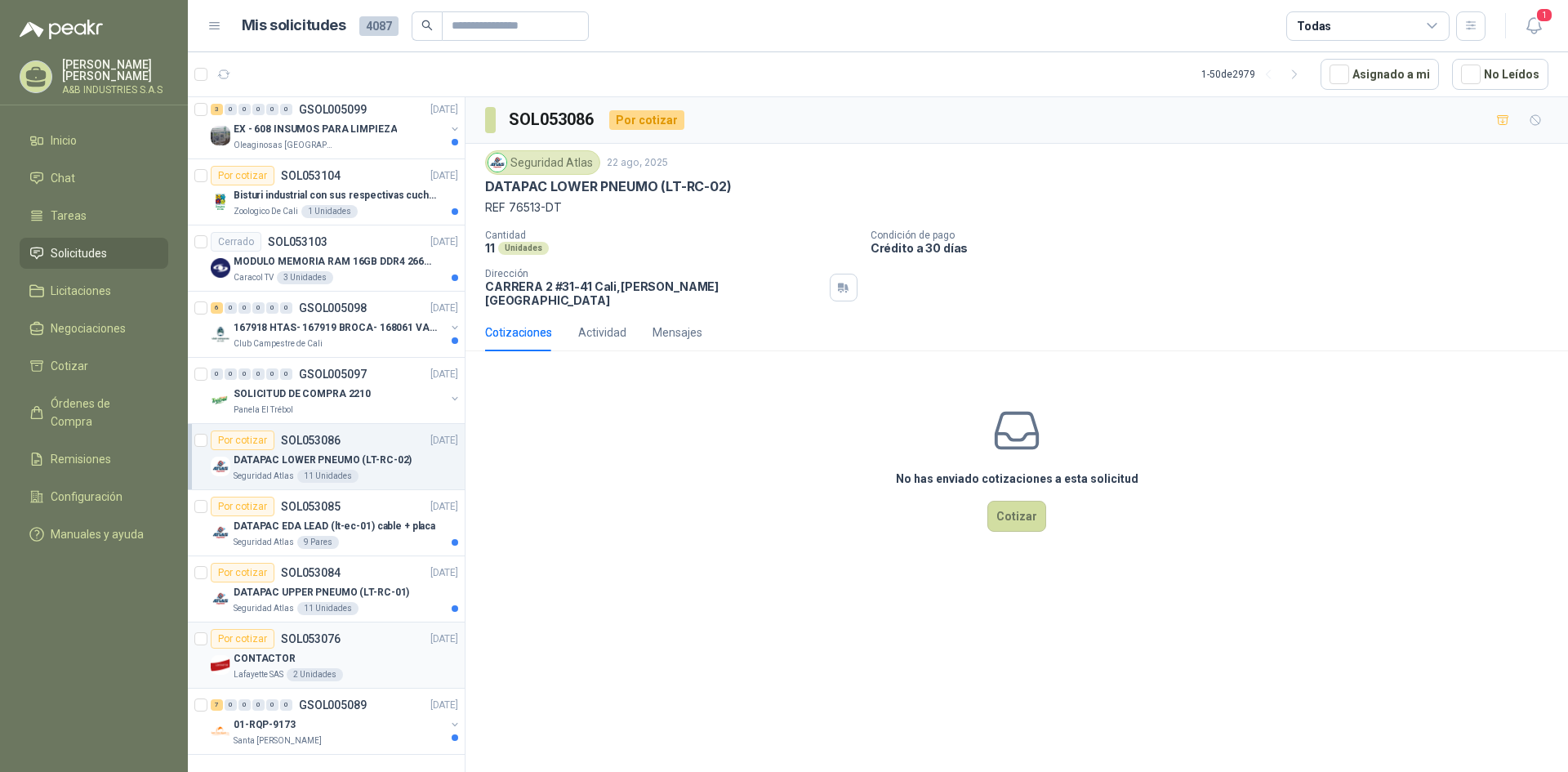
click at [270, 652] on p "CONTACTOR" at bounding box center [264, 658] width 62 height 16
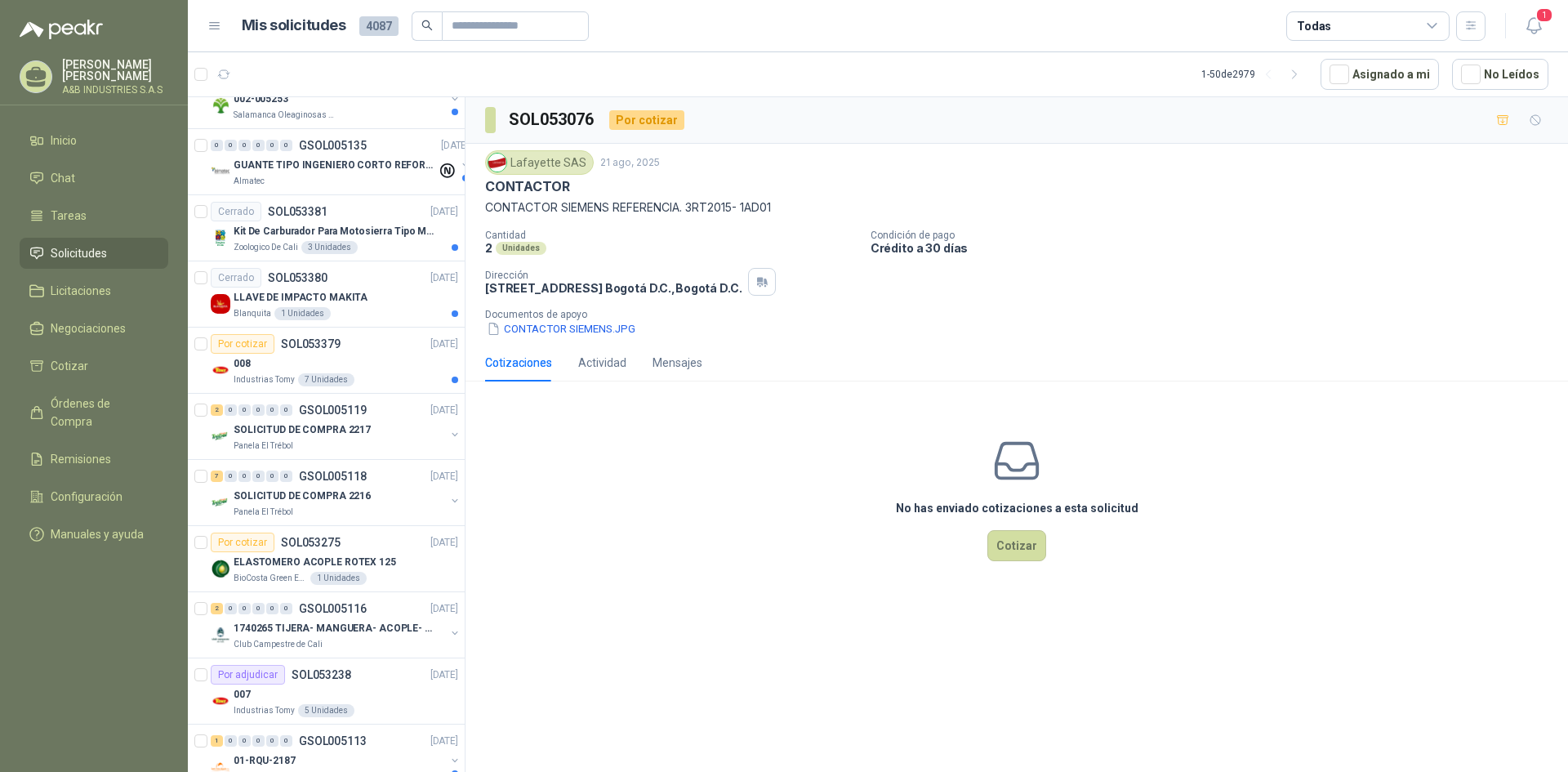
scroll to position [1633, 0]
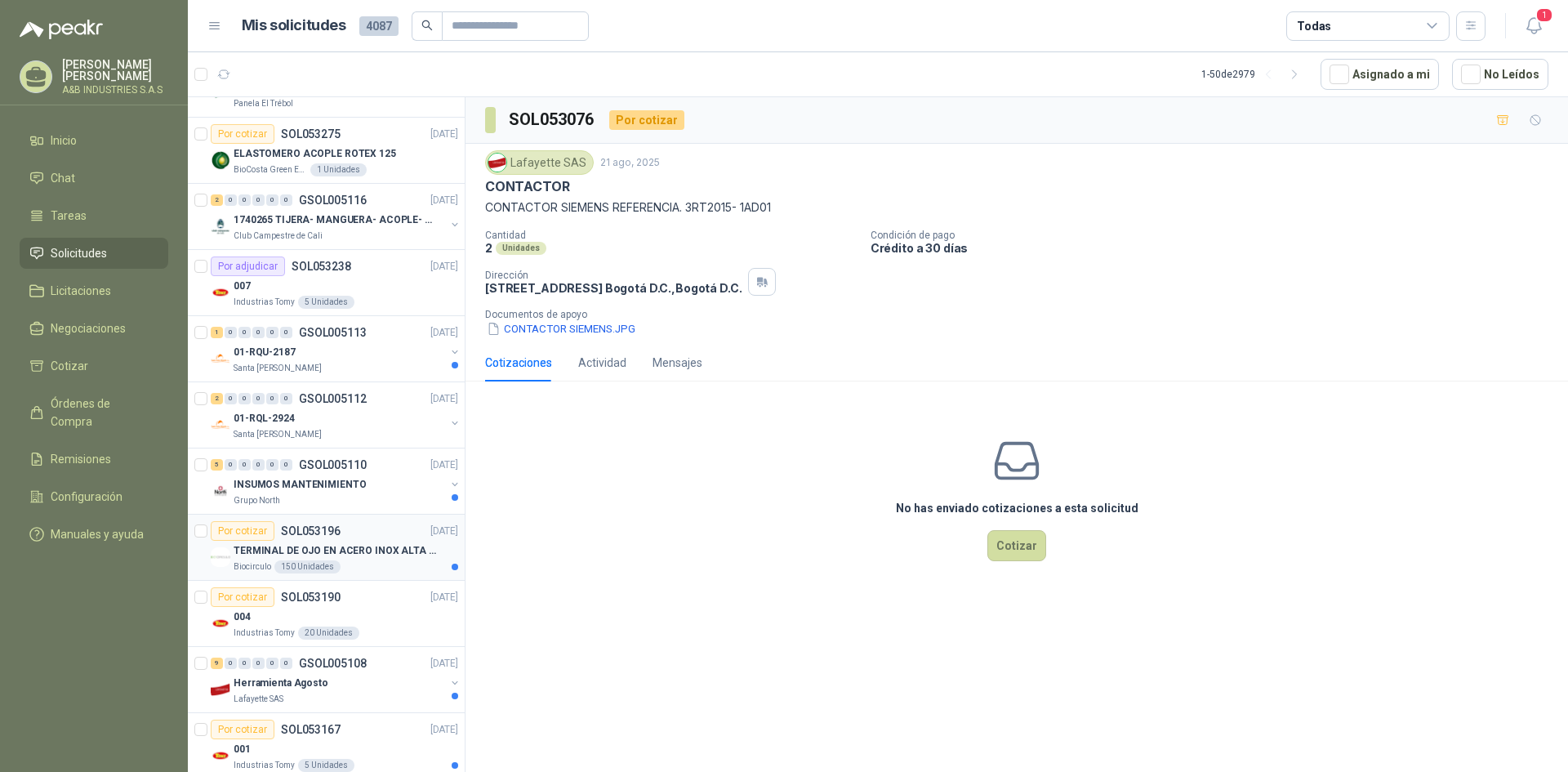
click at [302, 544] on p "TERMINAL DE OJO EN ACERO INOX ALTA EMPERATURA" at bounding box center [335, 551] width 203 height 16
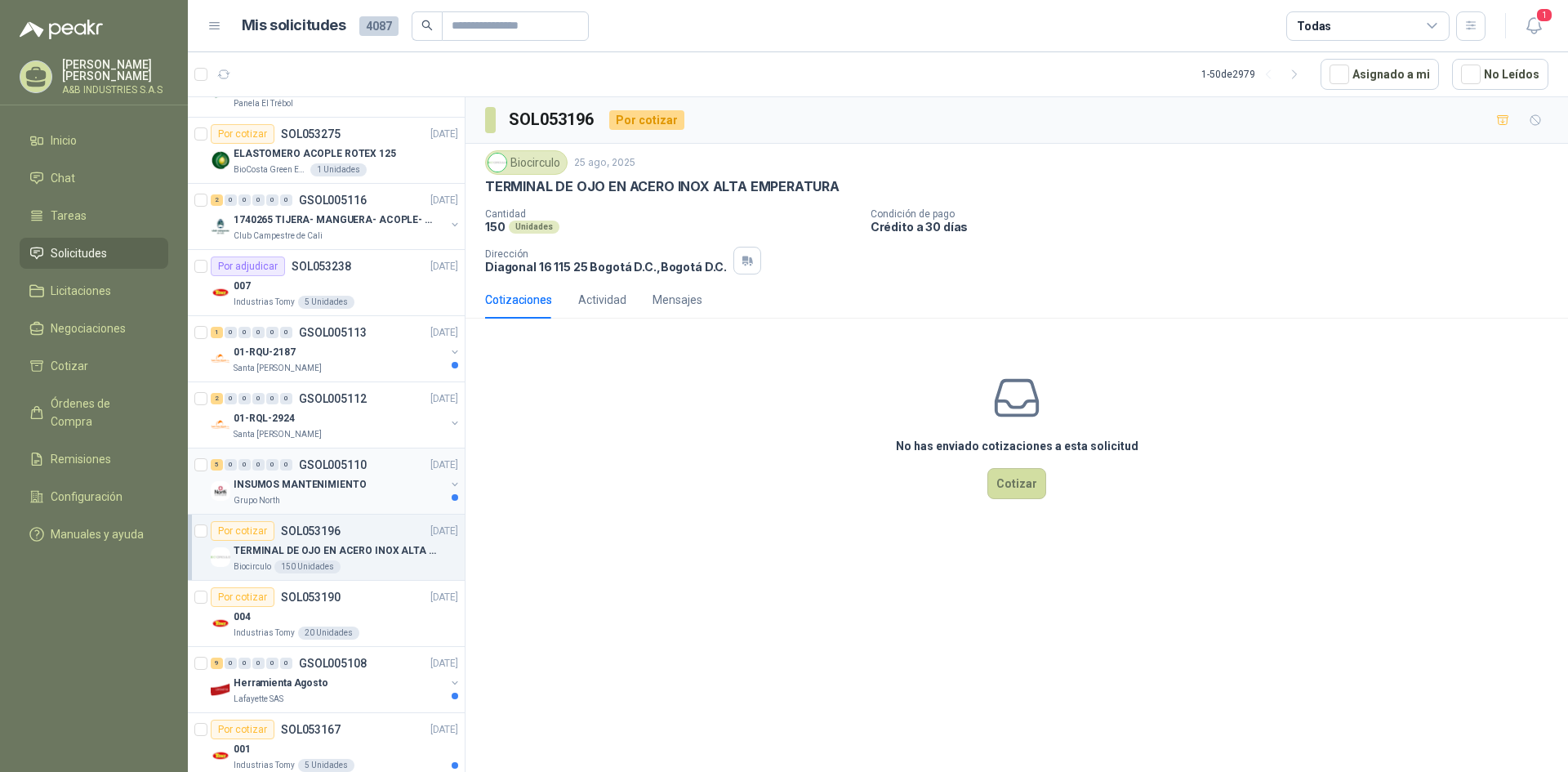
click at [319, 484] on p "INSUMOS MANTENIMIENTO" at bounding box center [299, 484] width 133 height 16
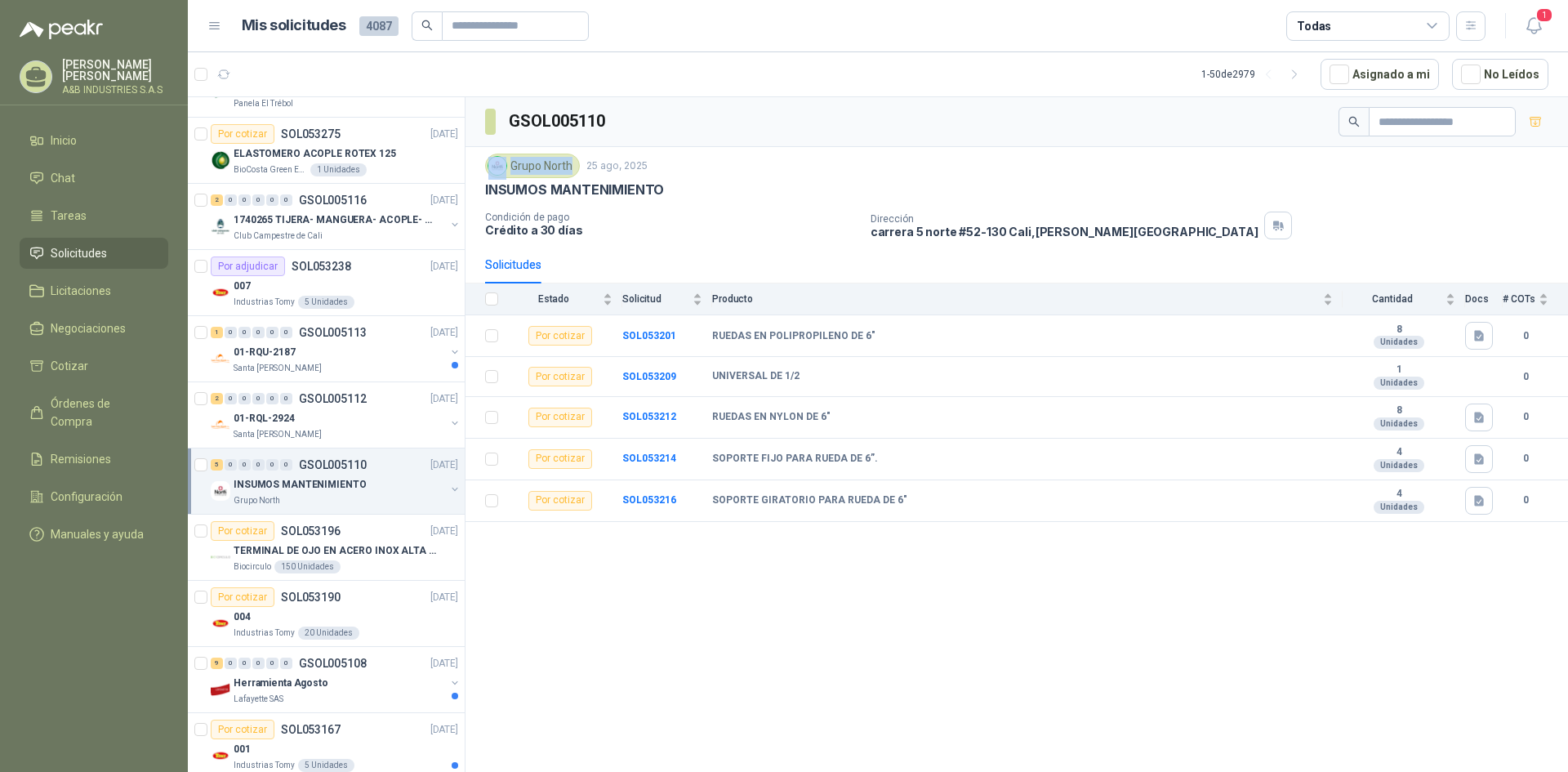
drag, startPoint x: 509, startPoint y: 169, endPoint x: 572, endPoint y: 170, distance: 63.0
click at [572, 170] on div "Grupo North" at bounding box center [532, 165] width 95 height 24
drag, startPoint x: 511, startPoint y: 164, endPoint x: 570, endPoint y: 165, distance: 59.0
click at [570, 165] on div "Grupo North" at bounding box center [532, 165] width 95 height 24
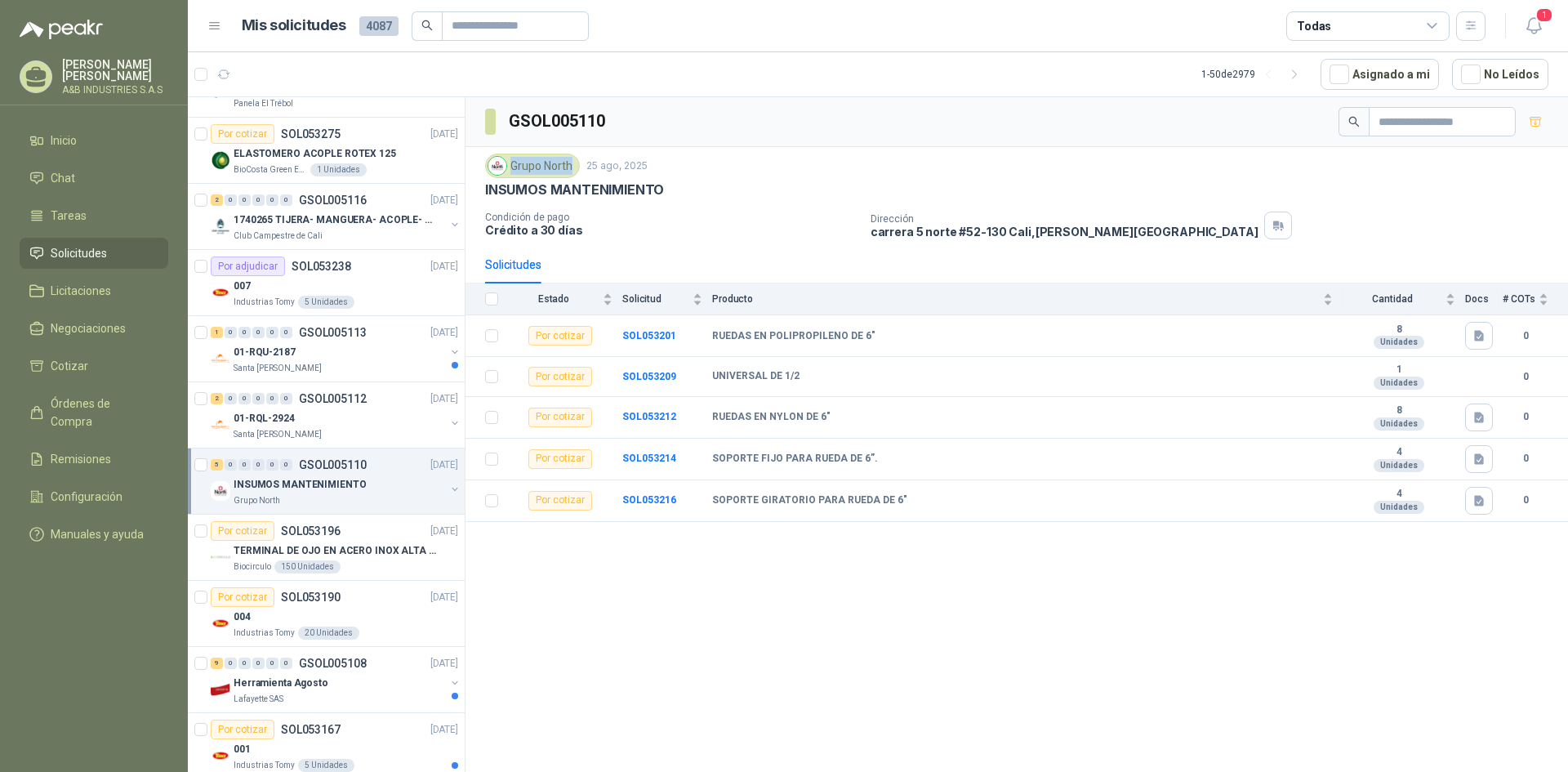
copy div "Grupo North"
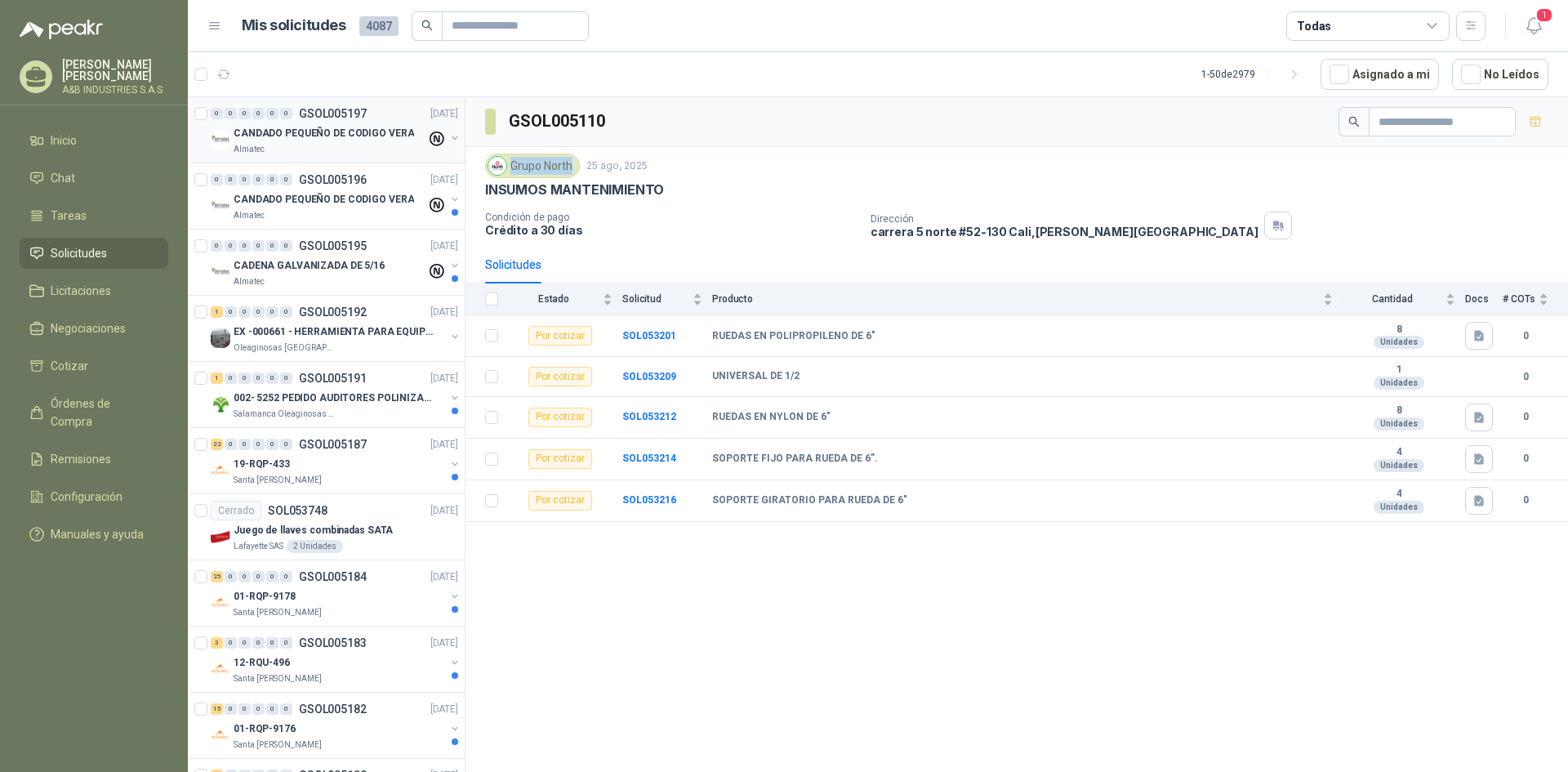
click at [335, 134] on p "CANDADO PEQUEÑO DE CODIGO VERA" at bounding box center [323, 134] width 180 height 16
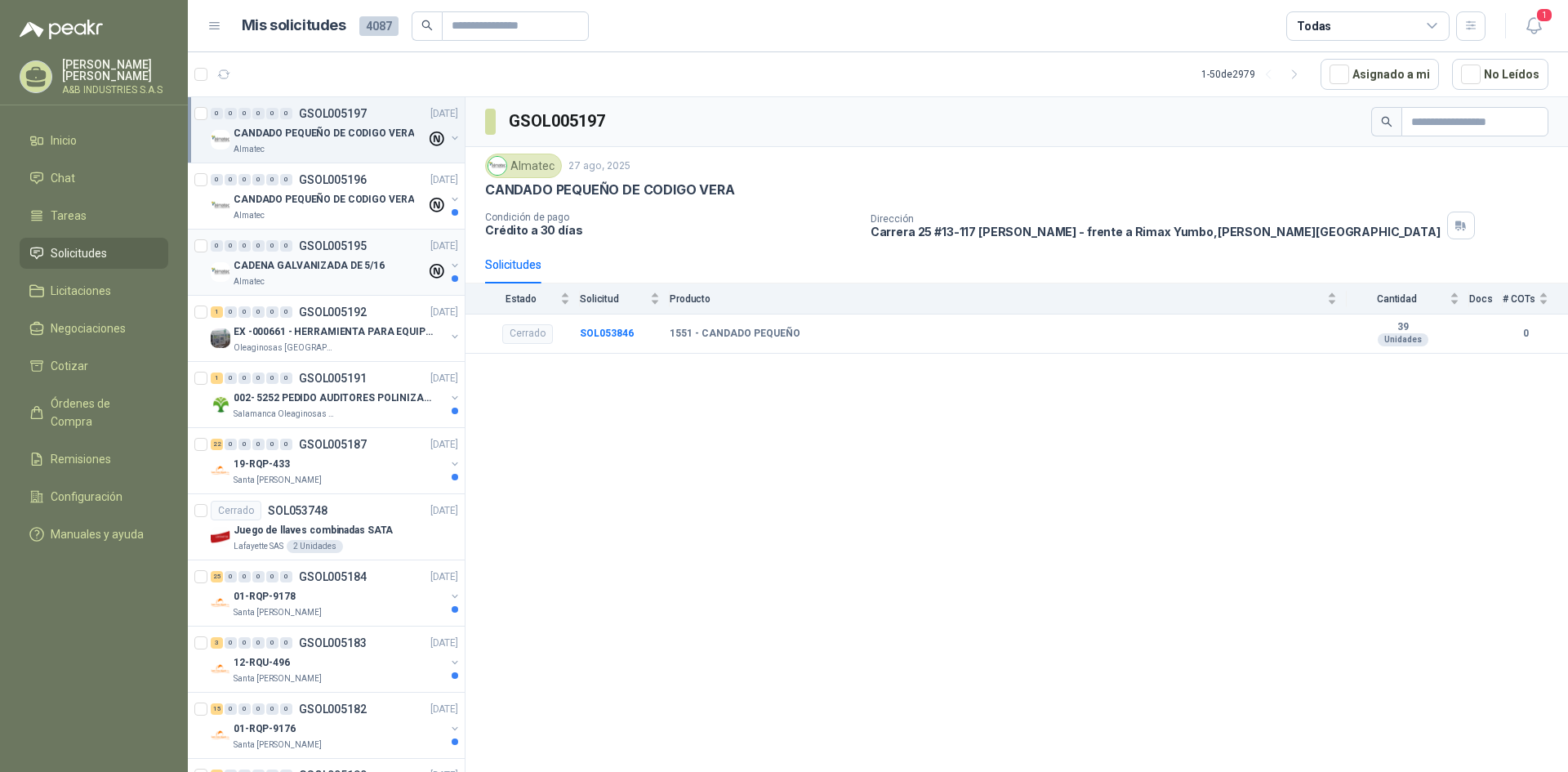
click at [430, 268] on icon at bounding box center [437, 272] width 16 height 16
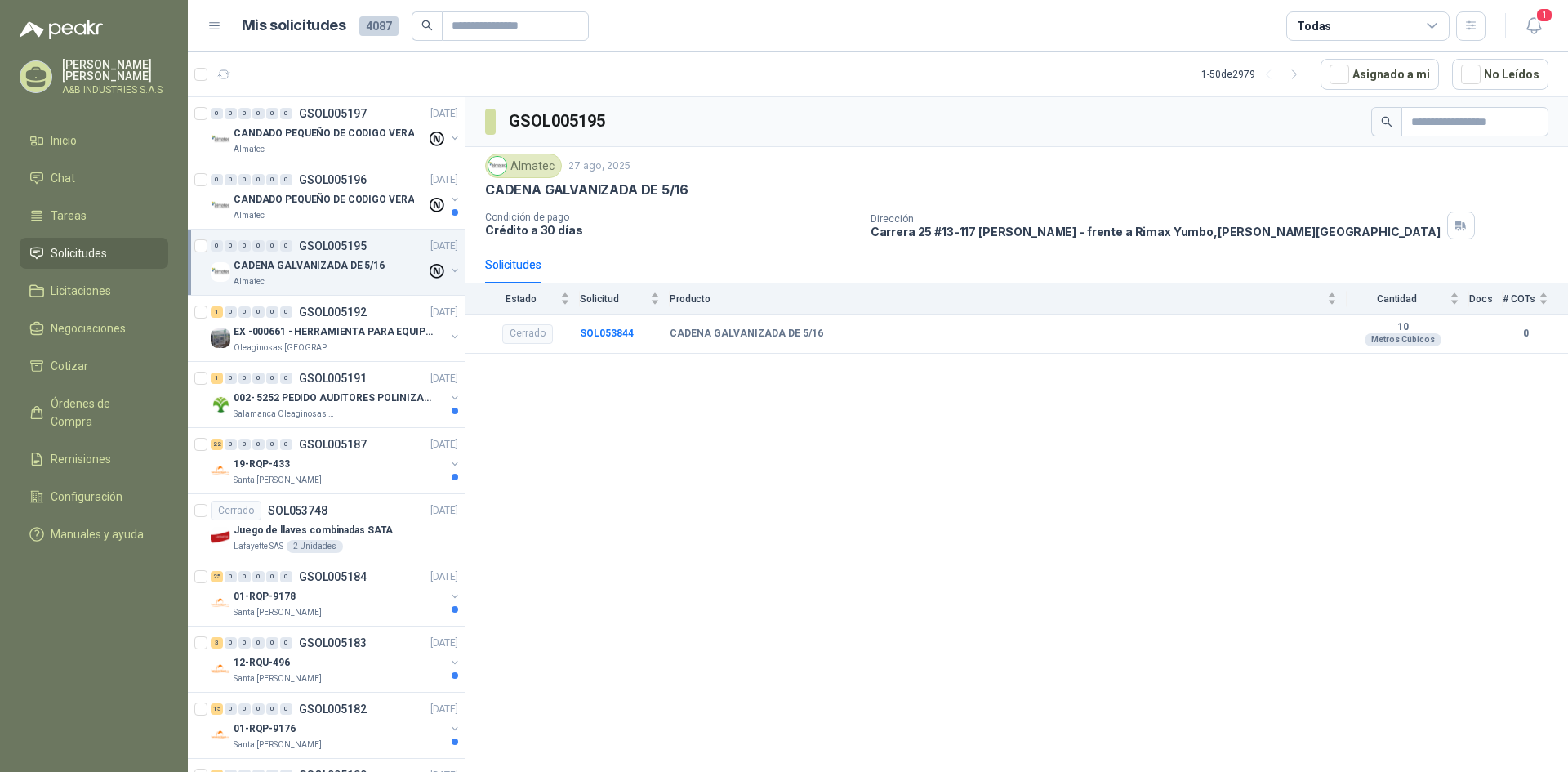
click at [538, 166] on div "Almatec" at bounding box center [524, 165] width 77 height 24
click at [494, 165] on img at bounding box center [496, 165] width 18 height 18
click at [552, 168] on div "Almatec" at bounding box center [524, 165] width 77 height 24
copy div "Almatec"
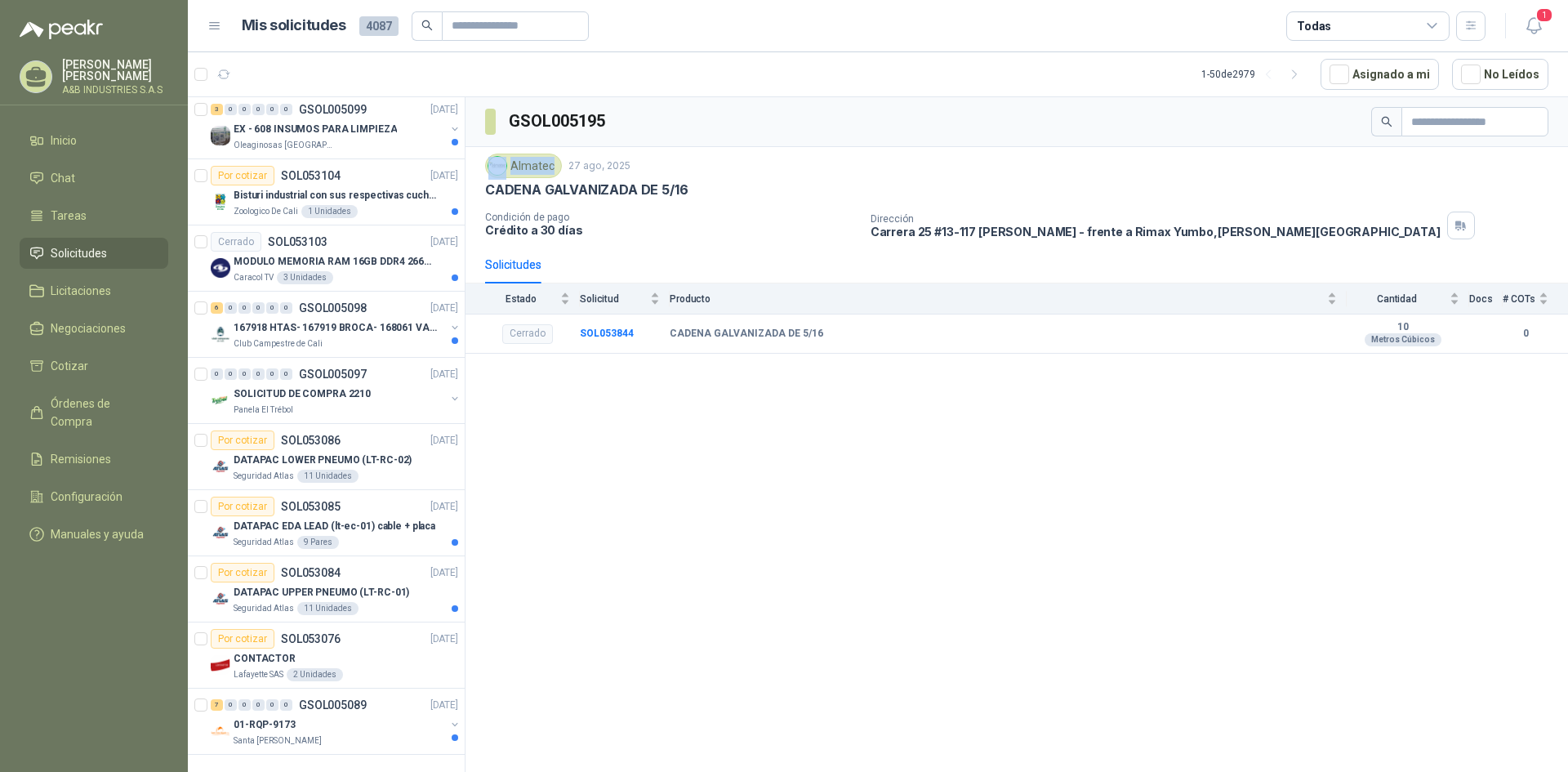
scroll to position [2500, 0]
